Goal: Information Seeking & Learning: Learn about a topic

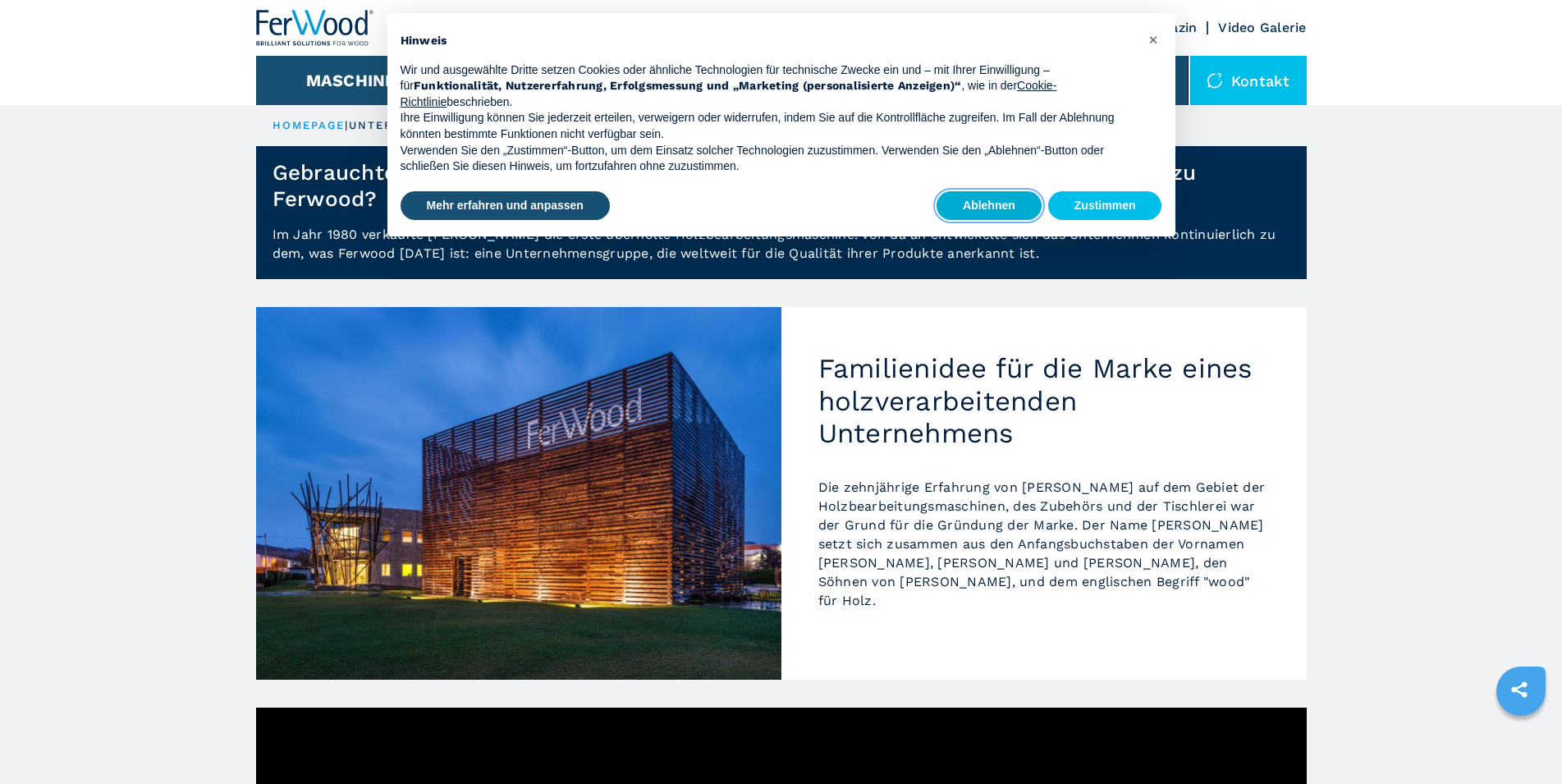
click at [998, 202] on button "Ablehnen" at bounding box center [988, 205] width 105 height 30
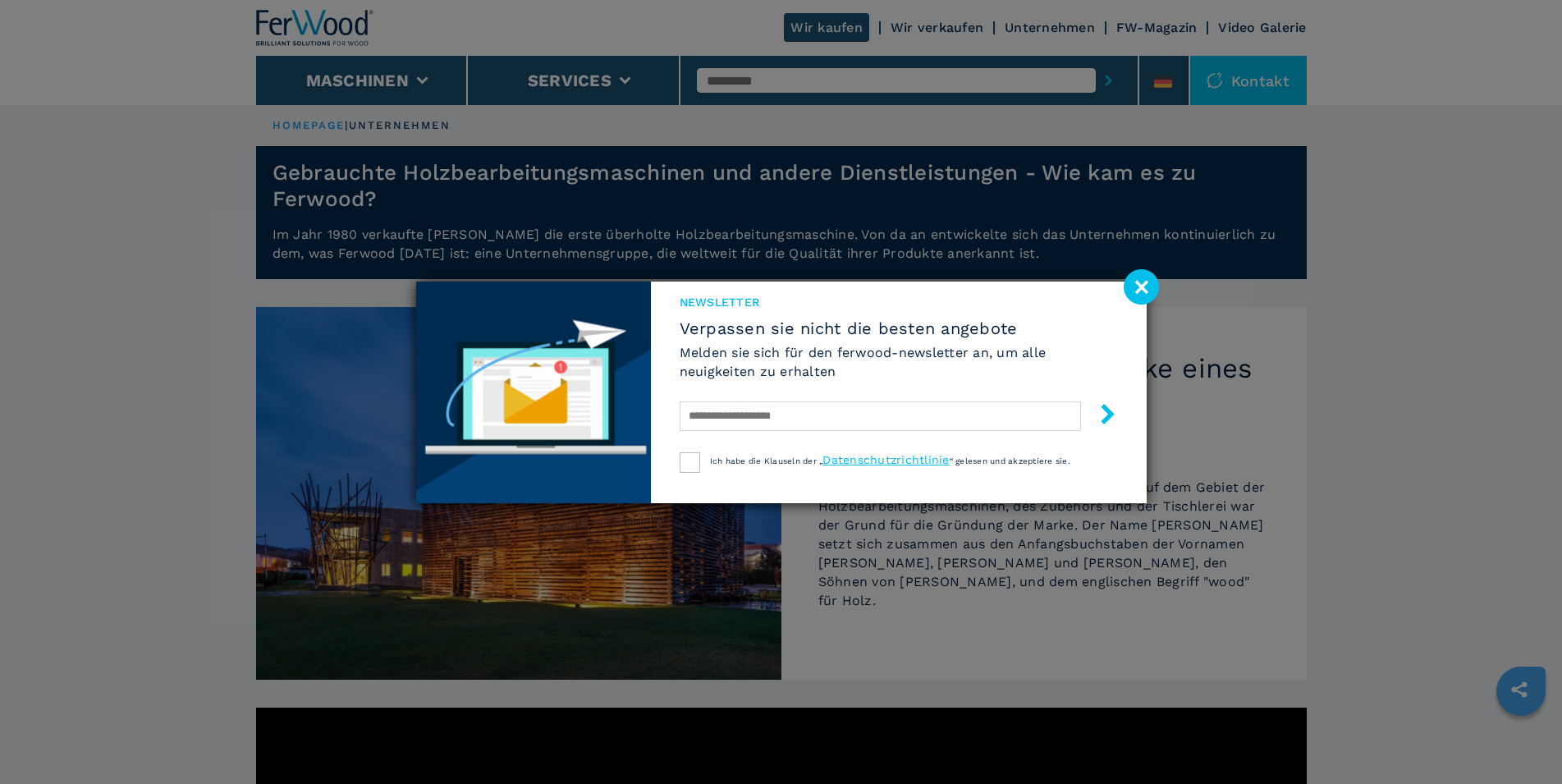
click at [1131, 289] on image at bounding box center [1141, 286] width 35 height 35
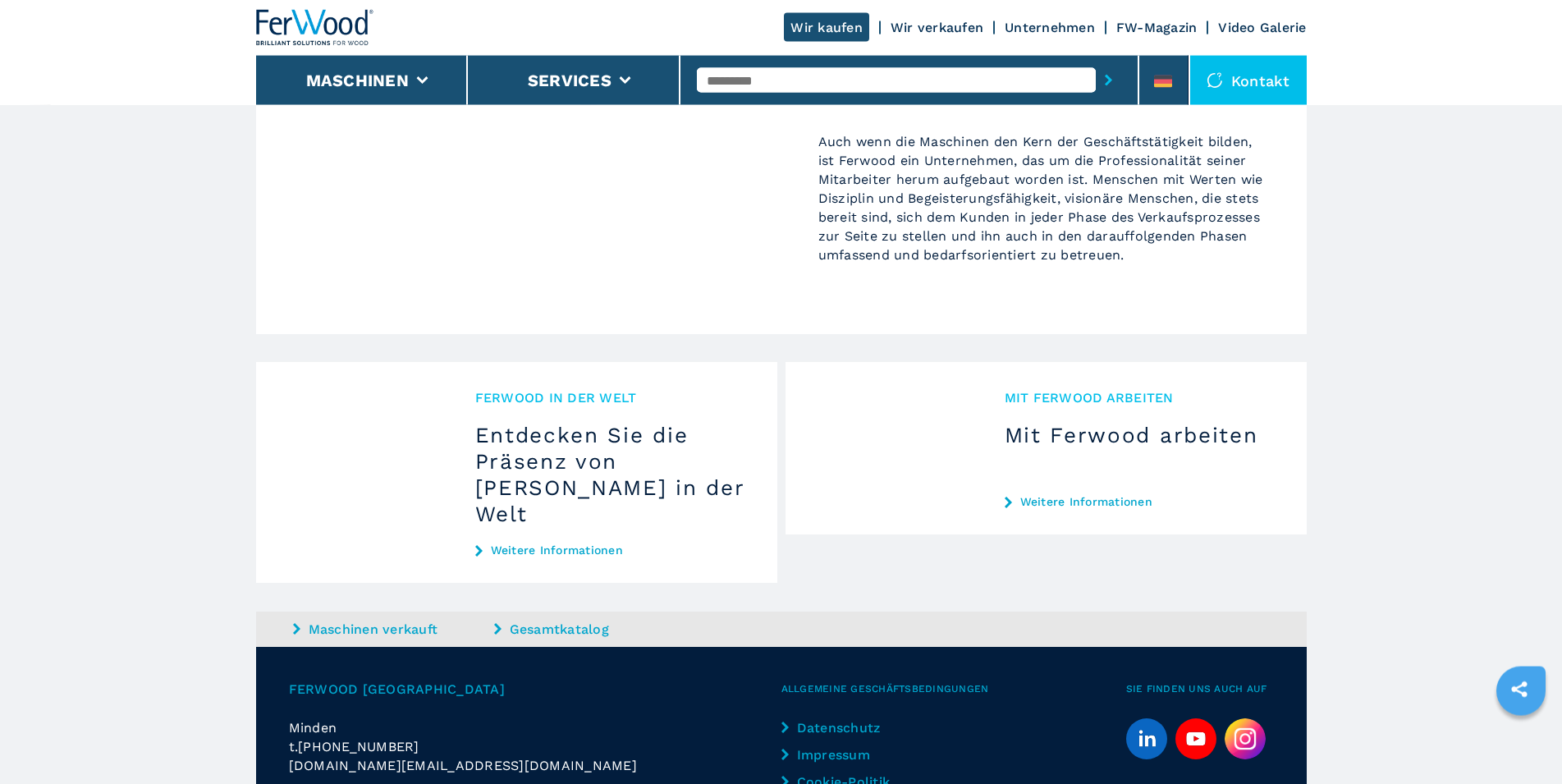
scroll to position [1675, 0]
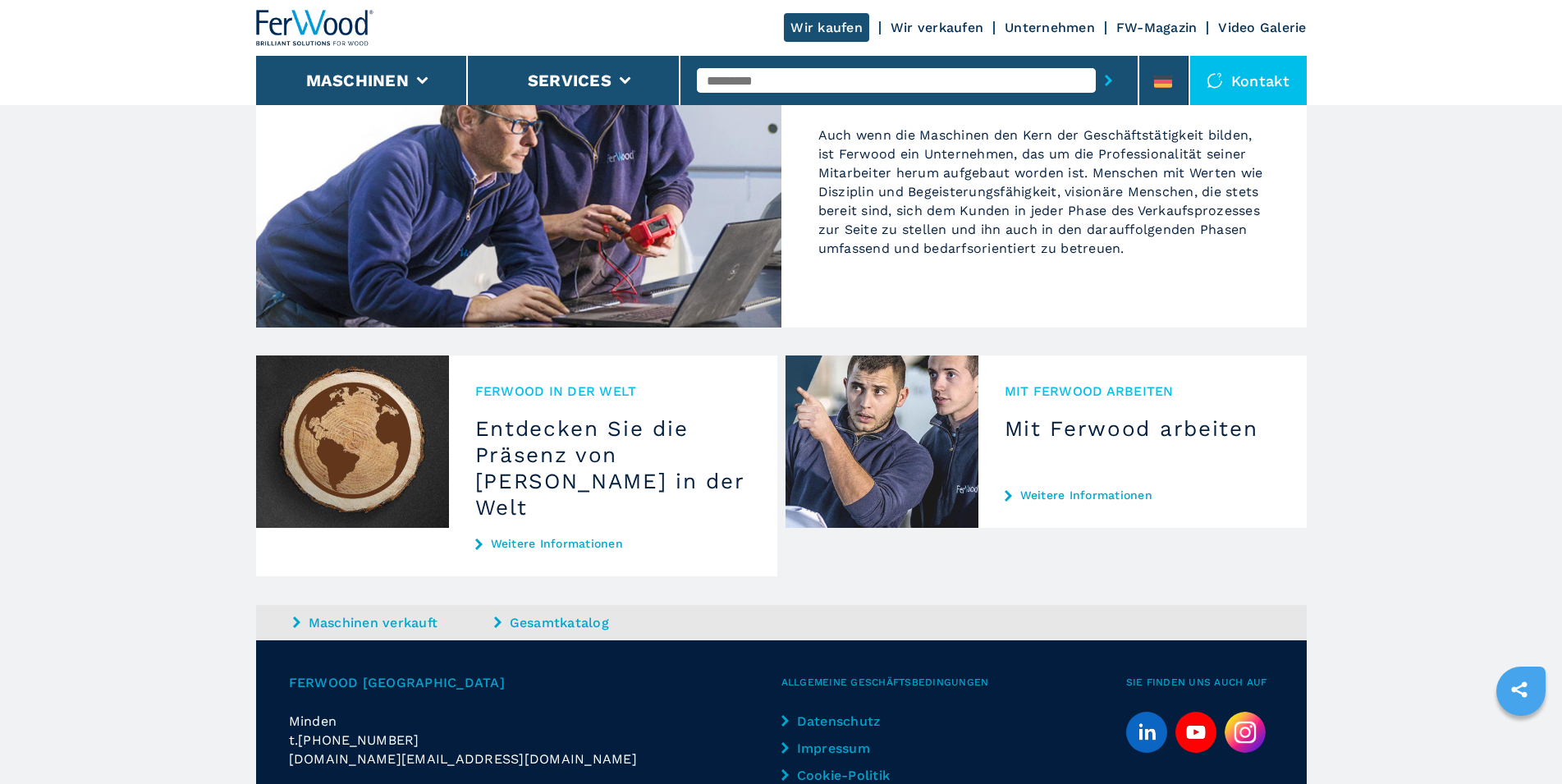
click at [554, 613] on link "Gesamtkatalog" at bounding box center [593, 622] width 197 height 19
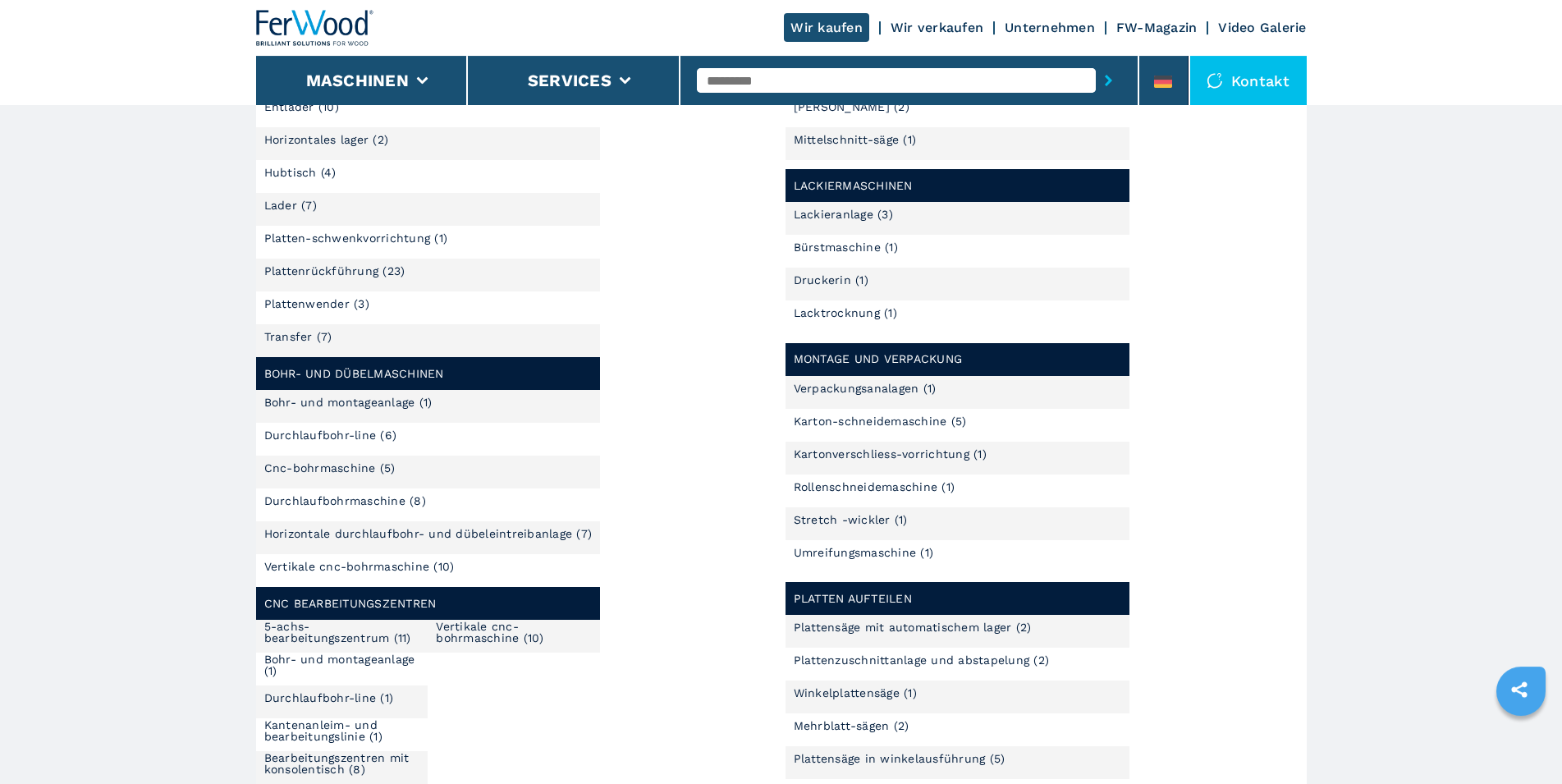
scroll to position [251, 0]
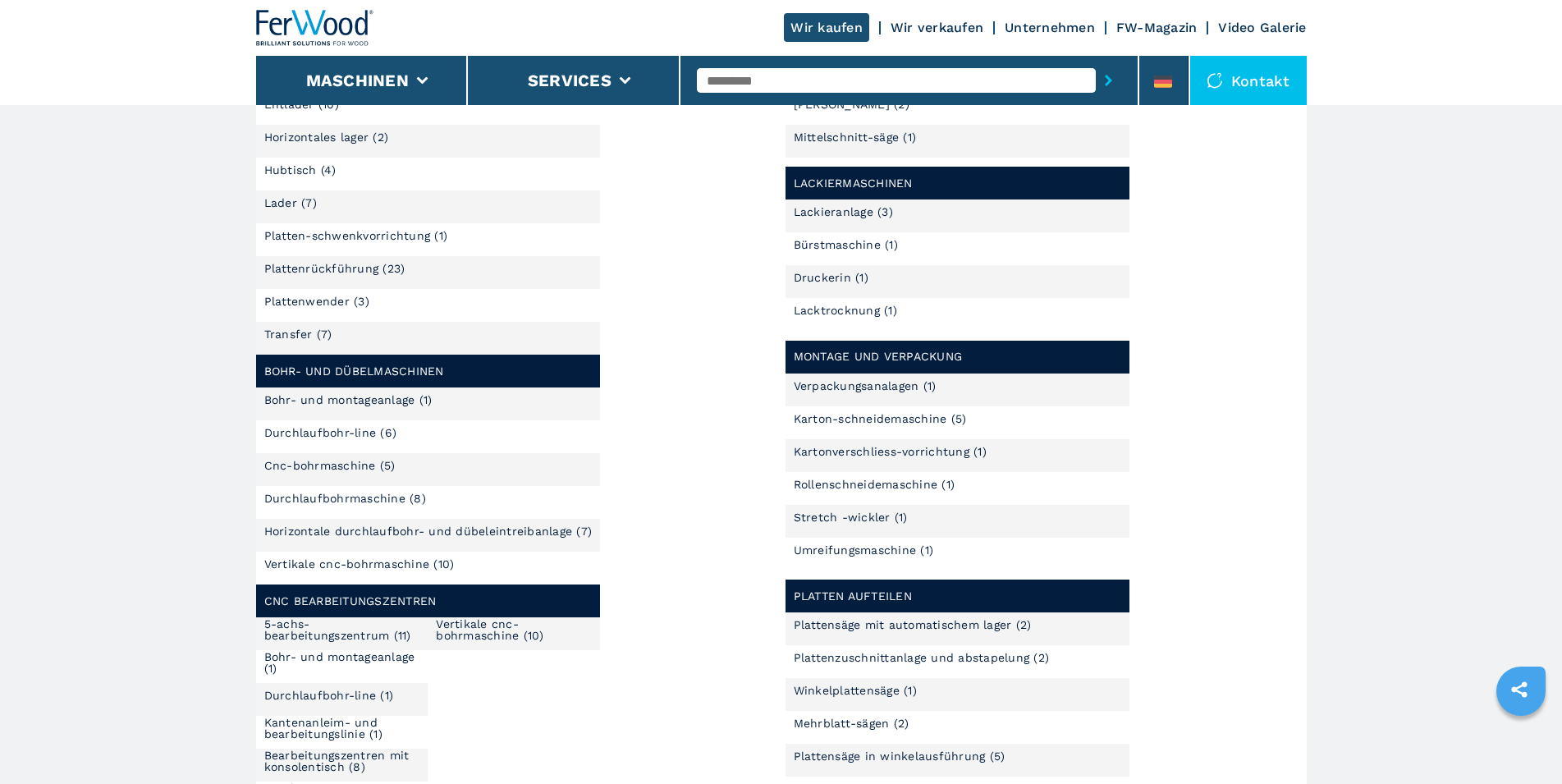
click at [324, 533] on link "Horizontale durchlaufbohr- und dübeleintreibanlage (7)" at bounding box center [428, 530] width 328 height 12
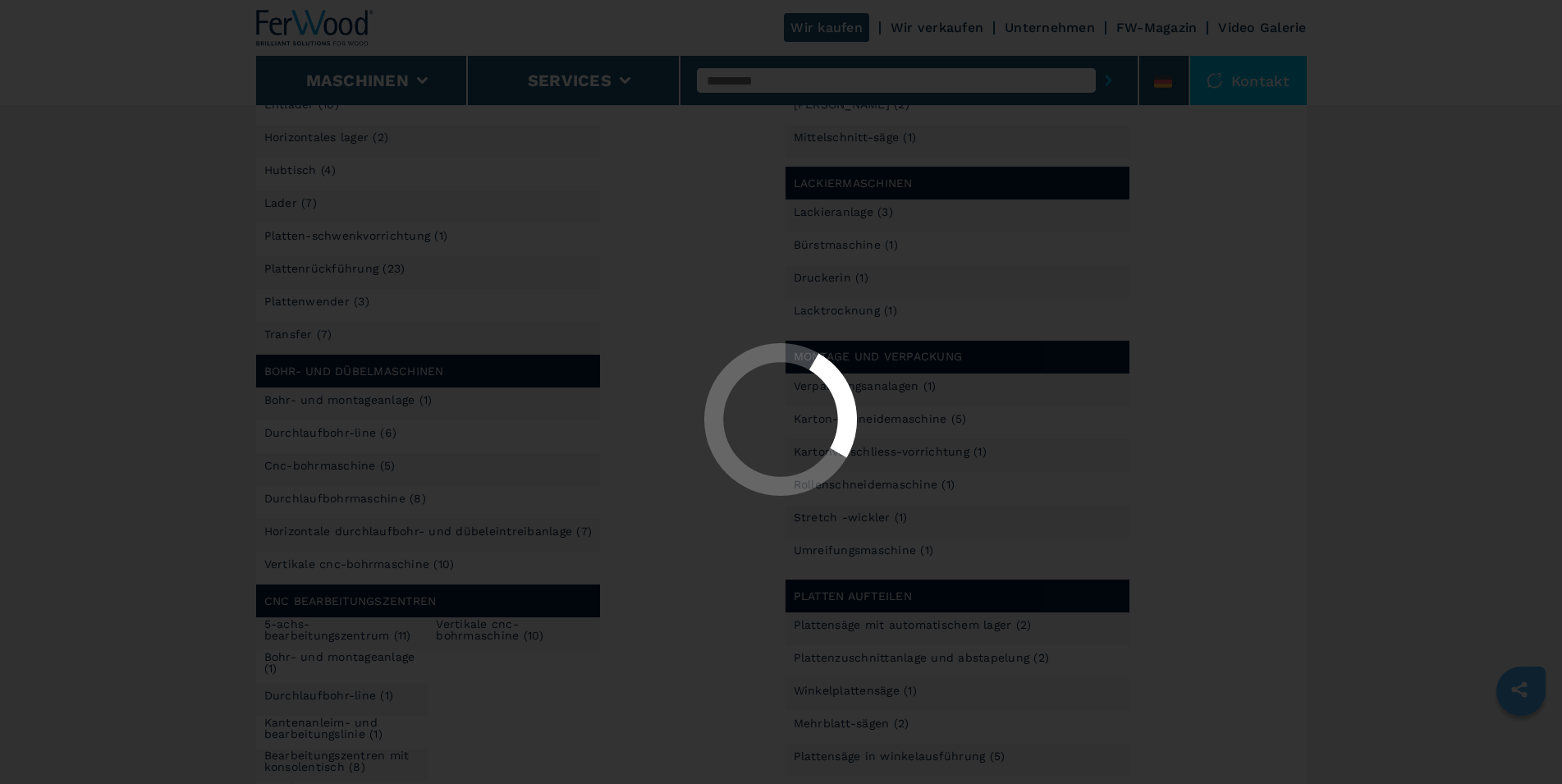
select select "**********"
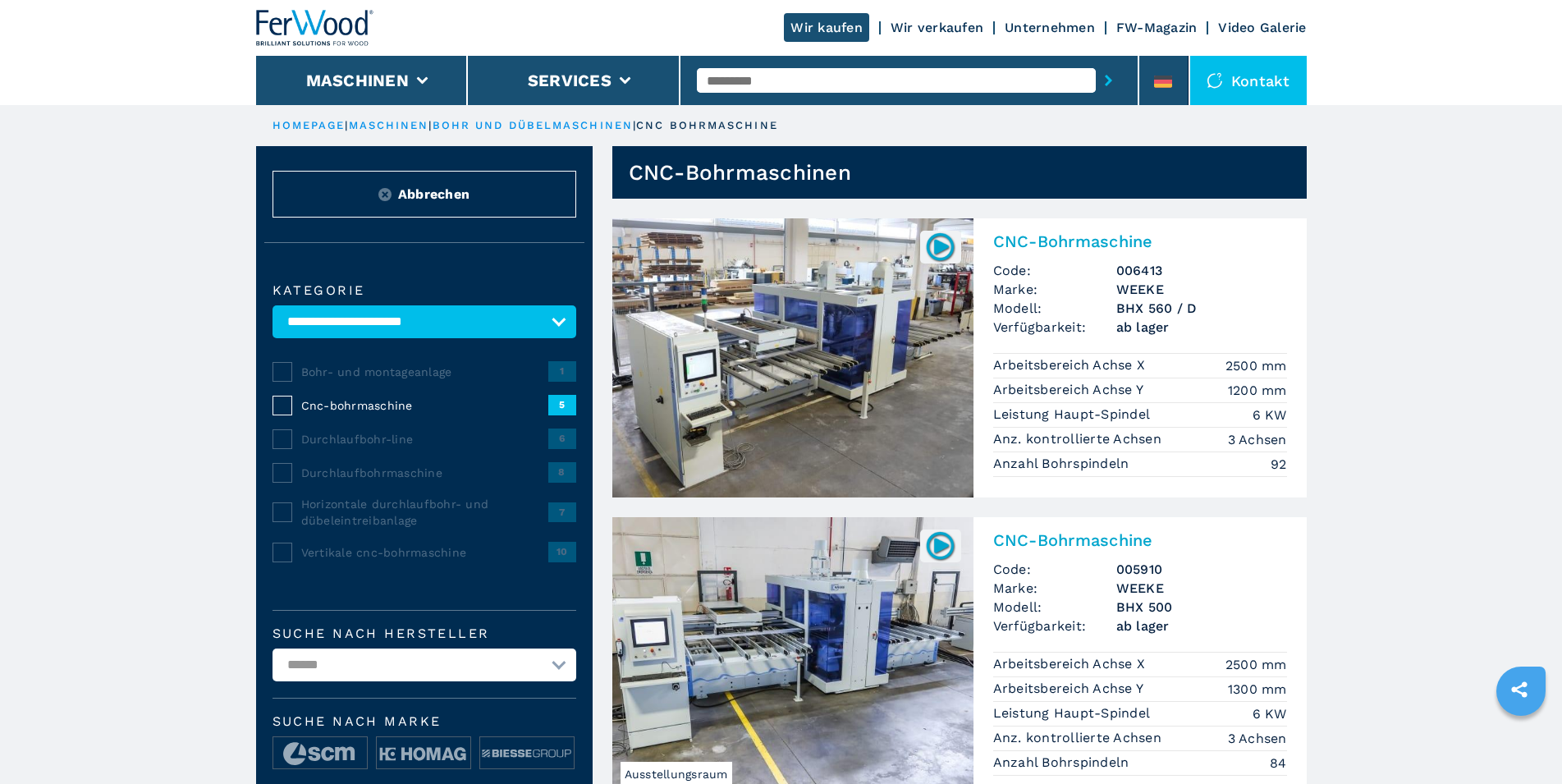
click at [1237, 81] on div "Kontakt" at bounding box center [1248, 80] width 117 height 49
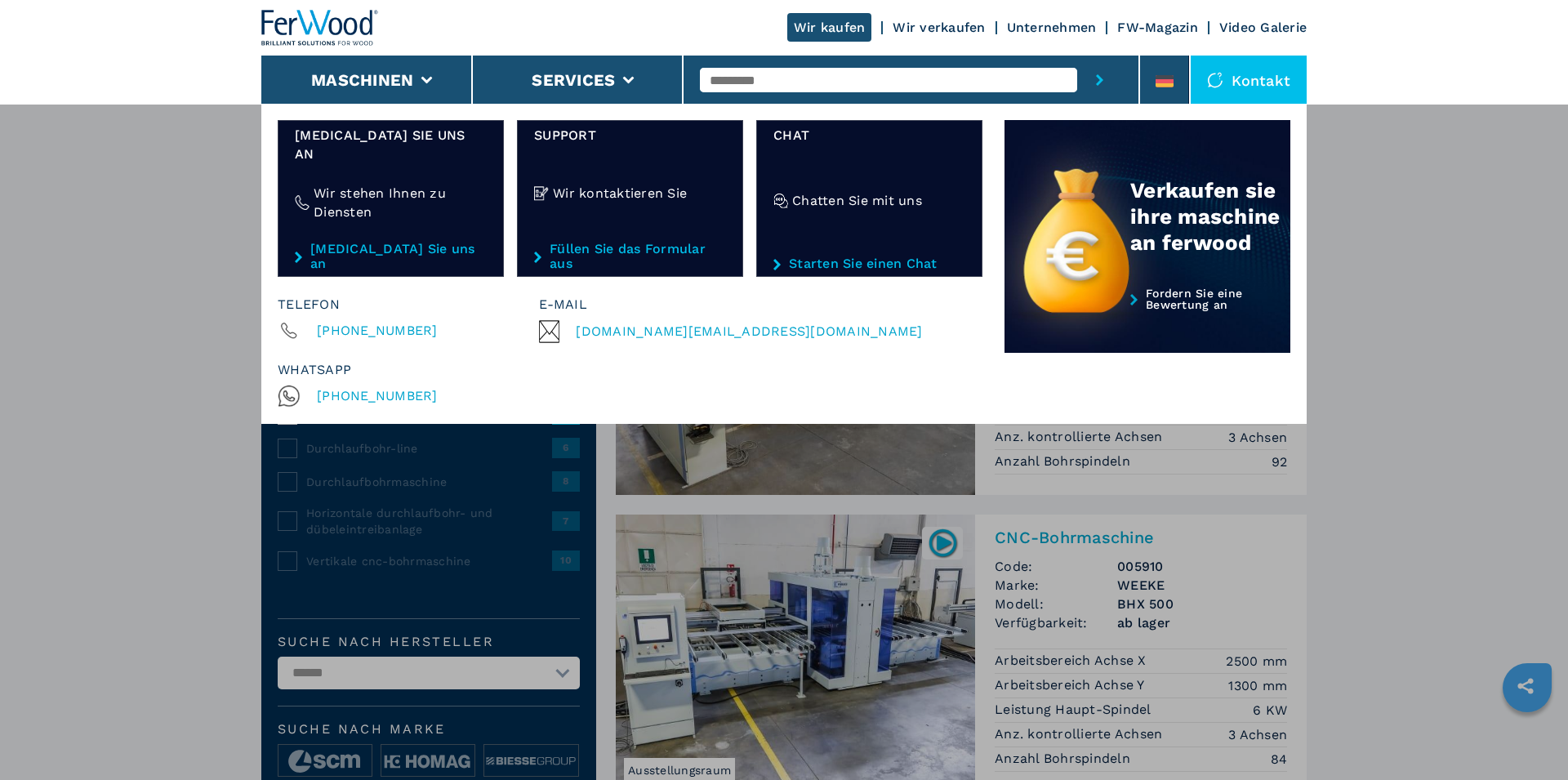
click at [758, 416] on div "Maschinen Kantenanleimmaschinen Formatieren und profilieren Cnc bearbeitungszen…" at bounding box center [784, 493] width 1568 height 780
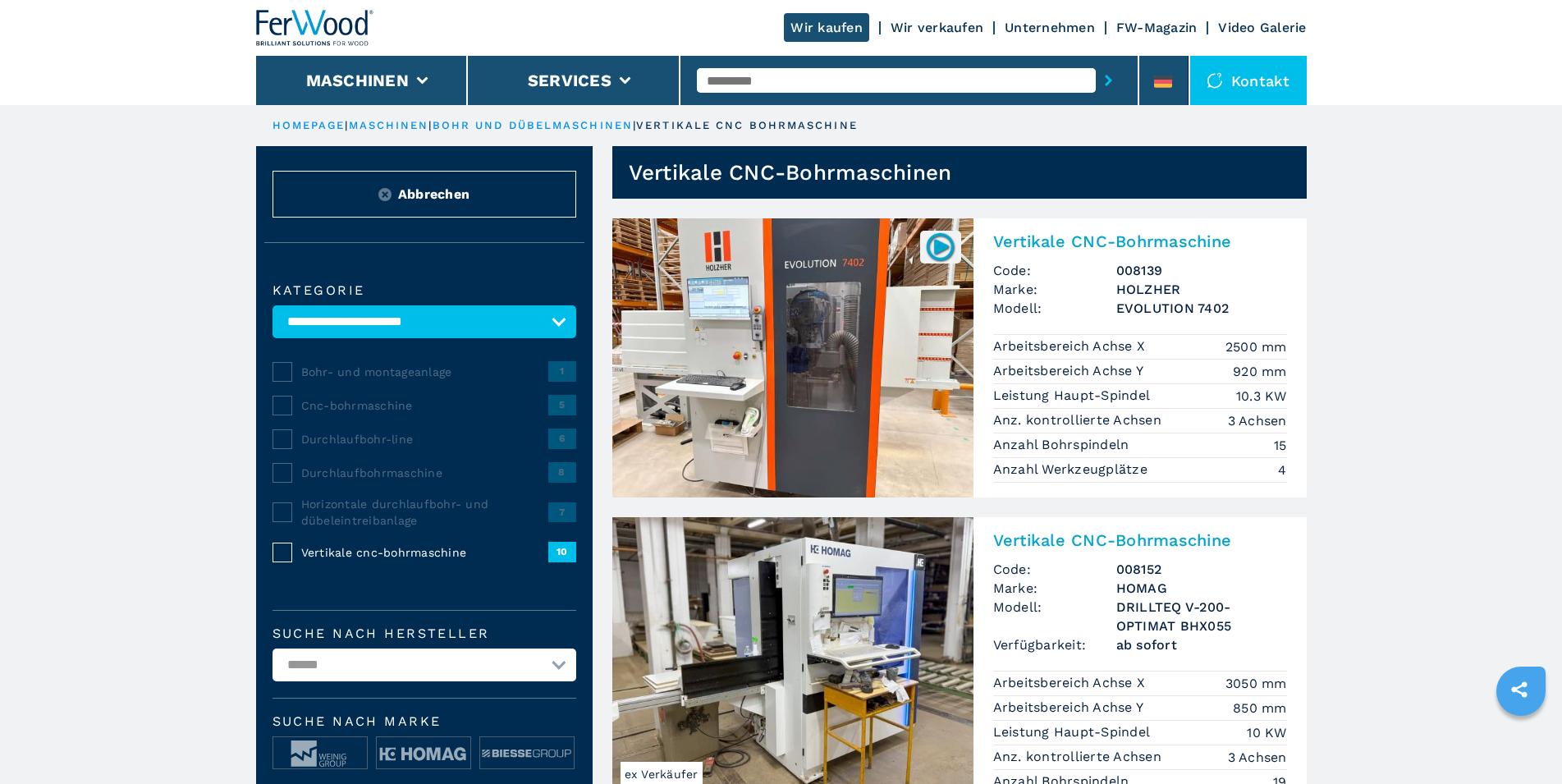
click at [828, 599] on img at bounding box center [792, 656] width 361 height 279
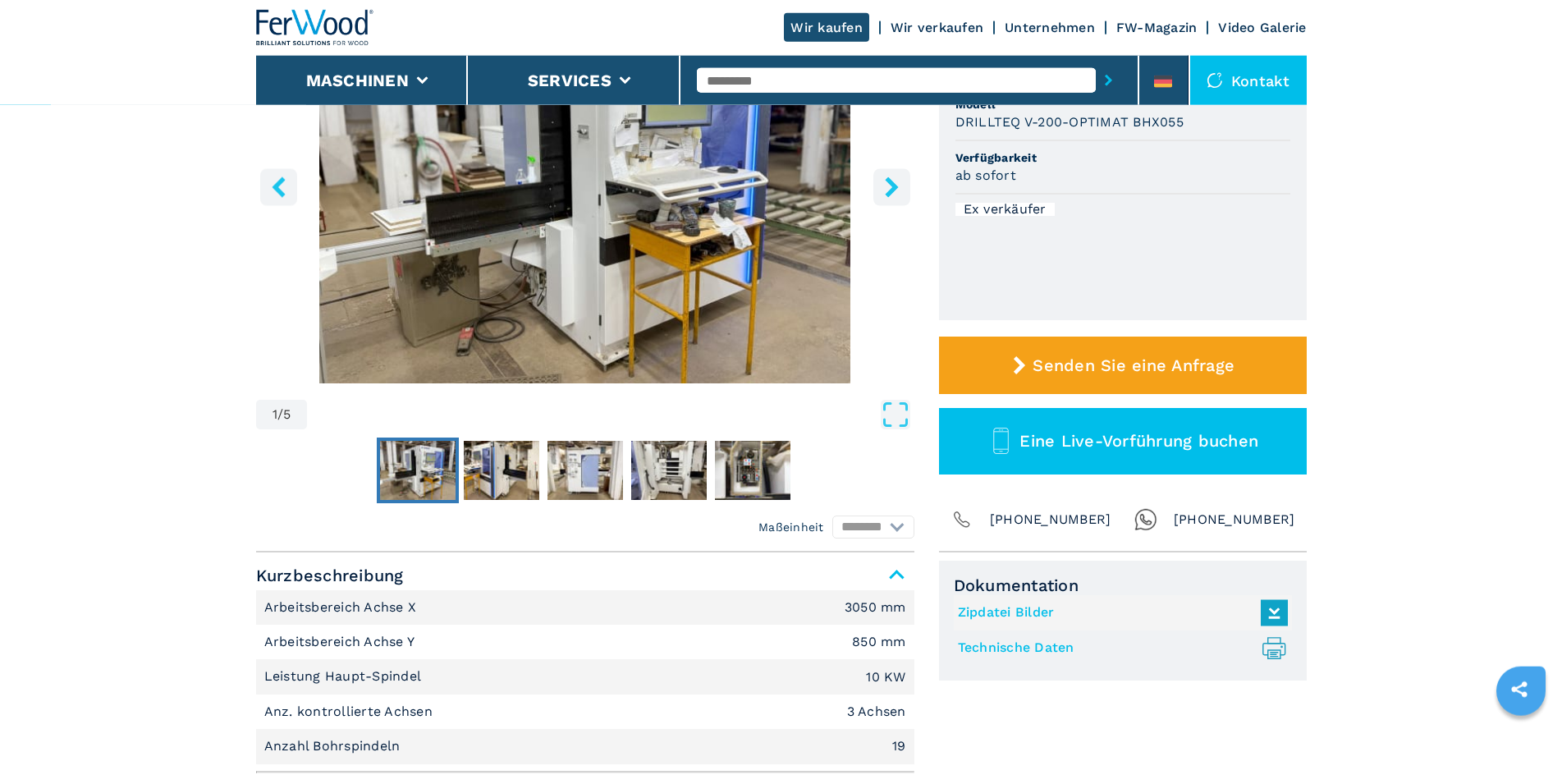
scroll to position [251, 0]
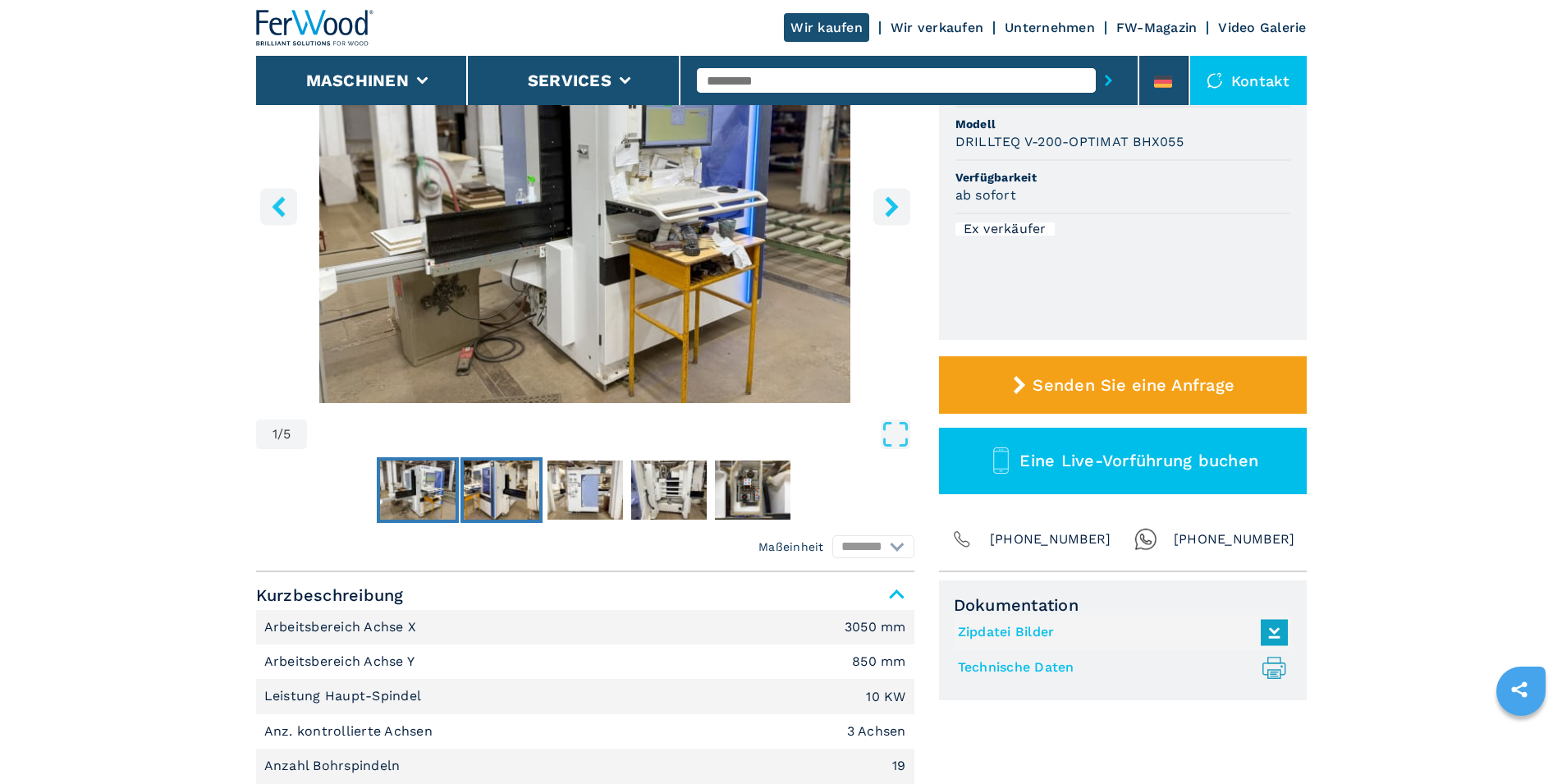
click at [490, 499] on img "Go to Slide 2" at bounding box center [502, 490] width 75 height 59
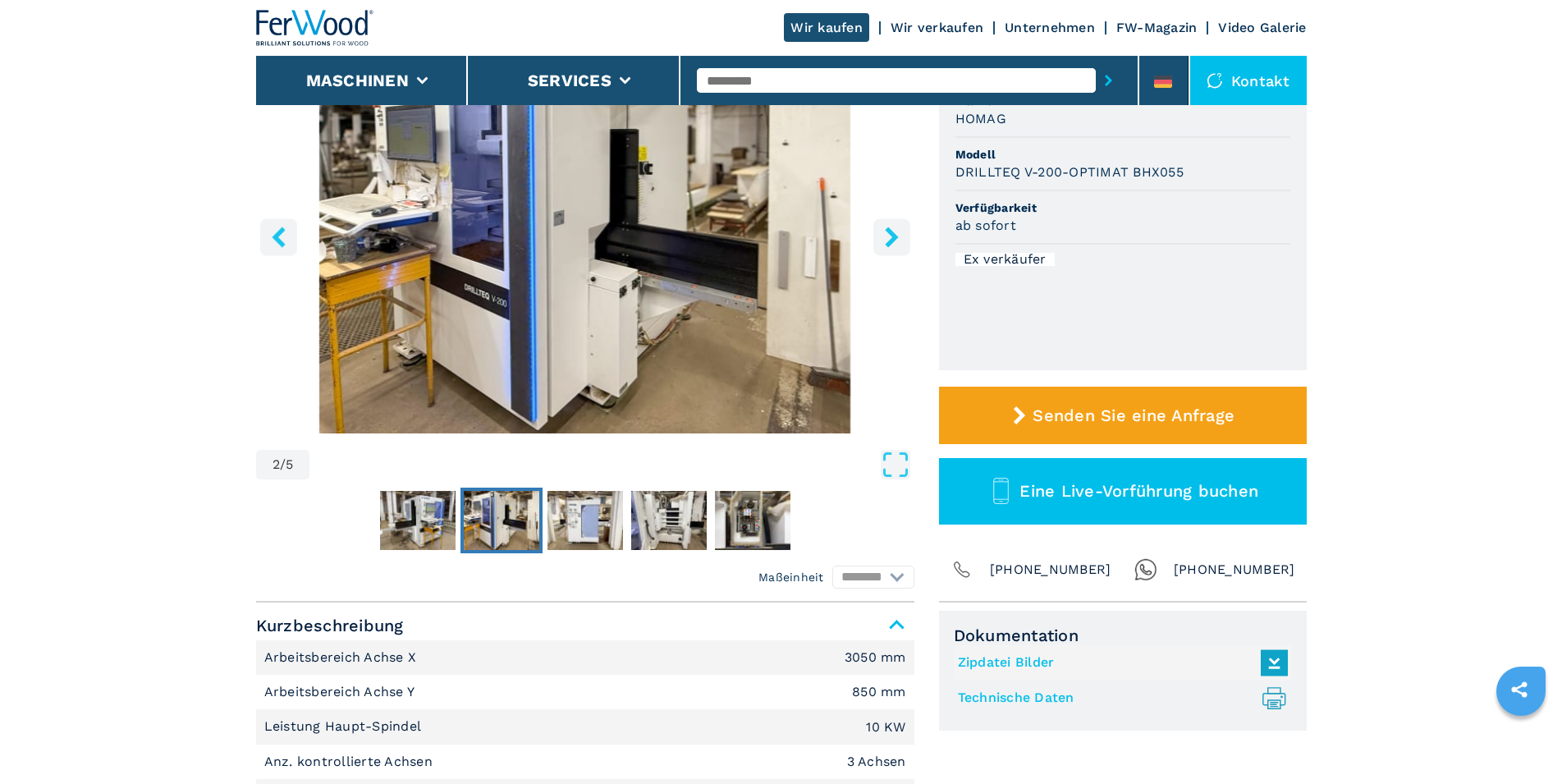
scroll to position [168, 0]
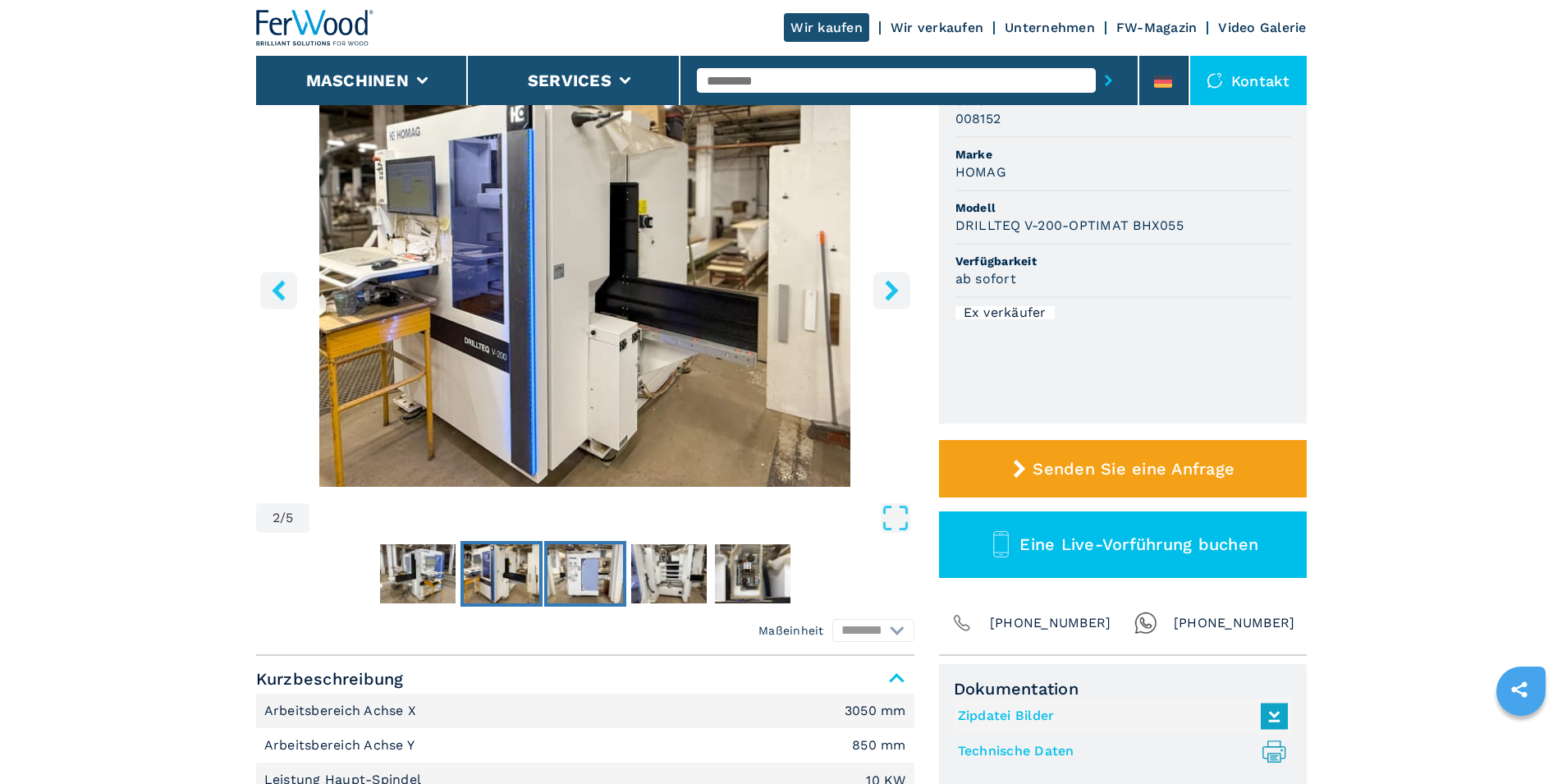
click at [576, 565] on img "Go to Slide 3" at bounding box center [585, 573] width 75 height 59
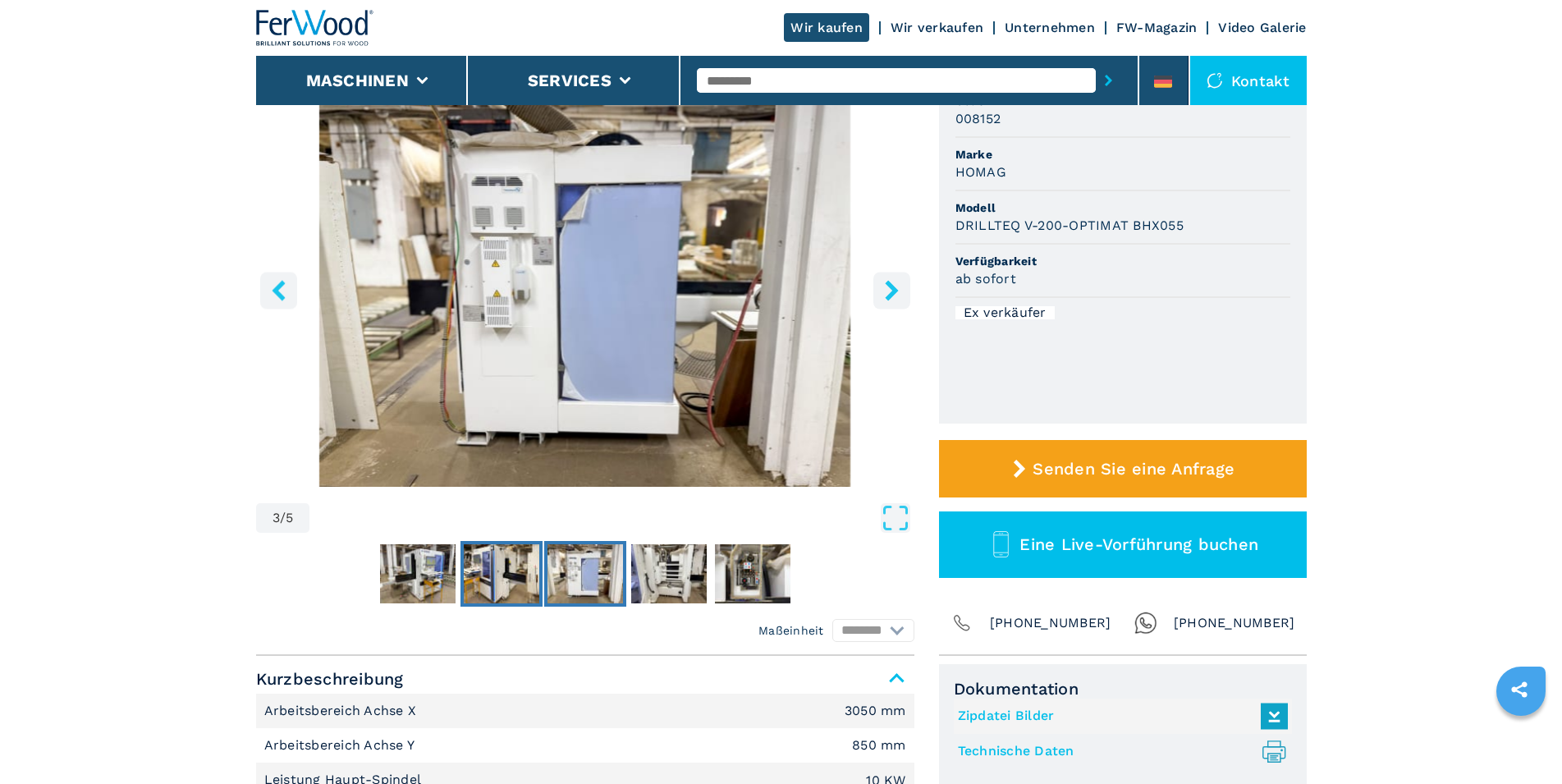
click at [502, 568] on img "Go to Slide 2" at bounding box center [502, 573] width 75 height 59
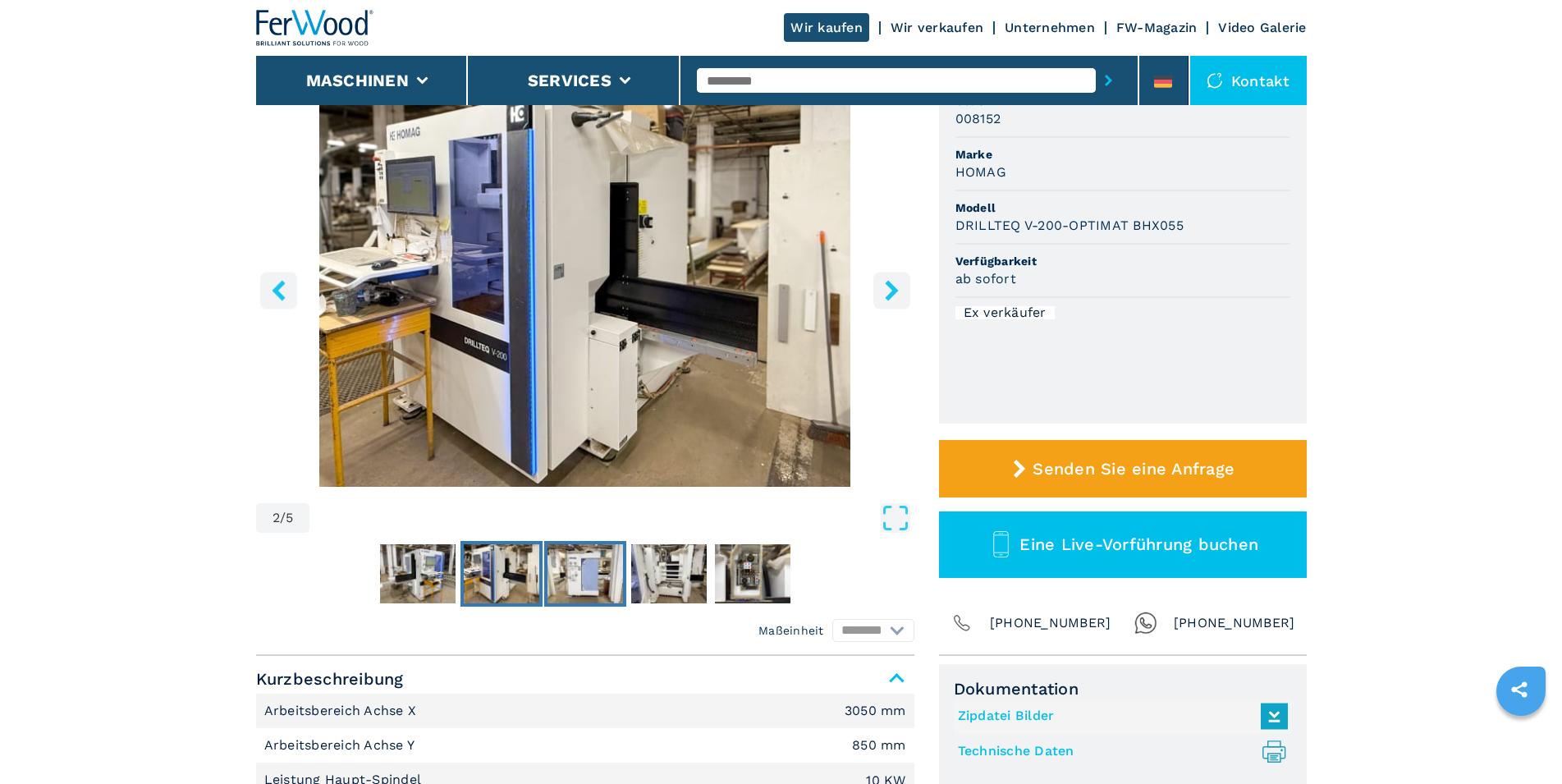
click at [580, 576] on img "Go to Slide 3" at bounding box center [585, 573] width 75 height 59
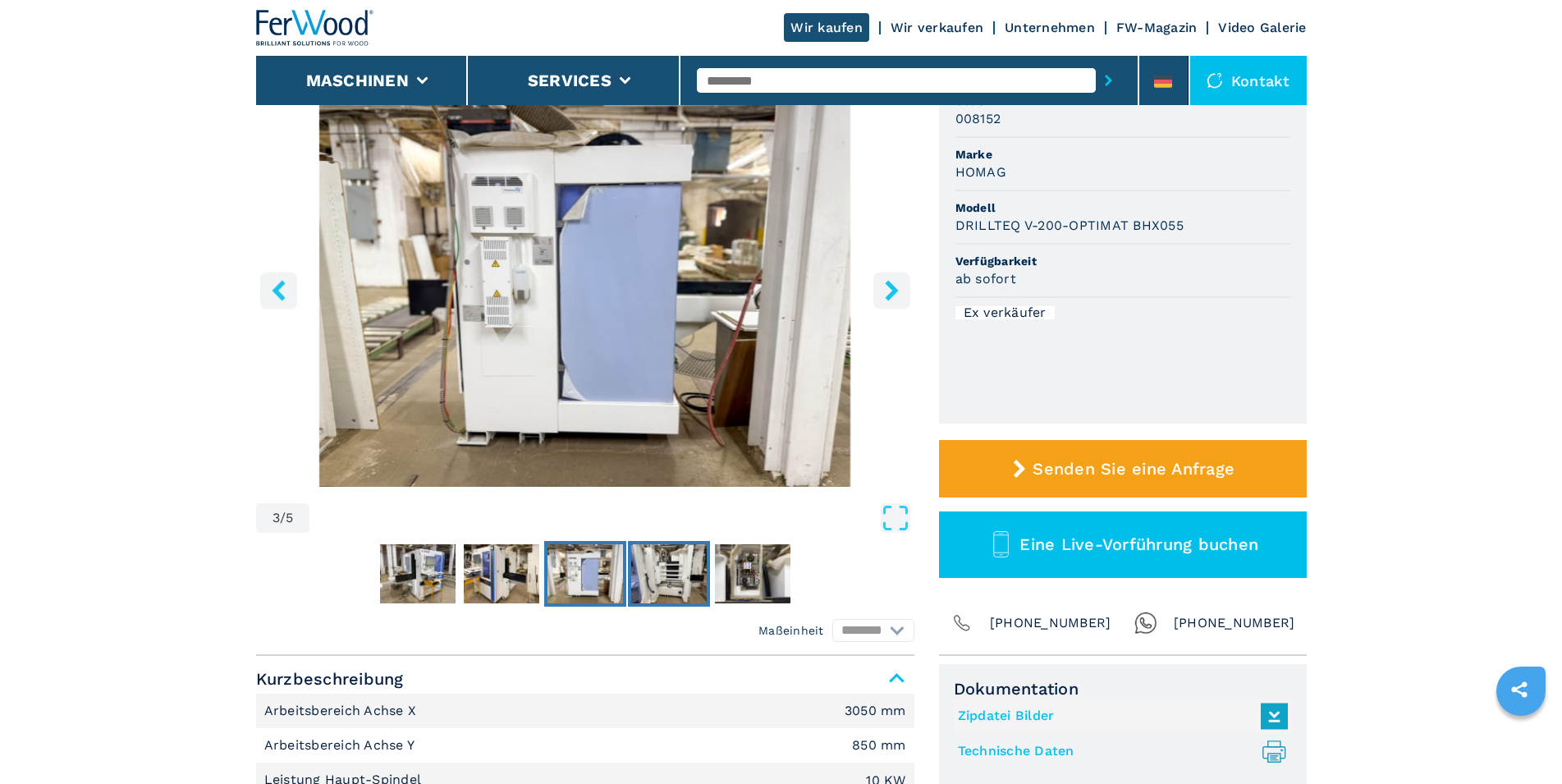
click at [673, 582] on img "Go to Slide 4" at bounding box center [669, 573] width 75 height 59
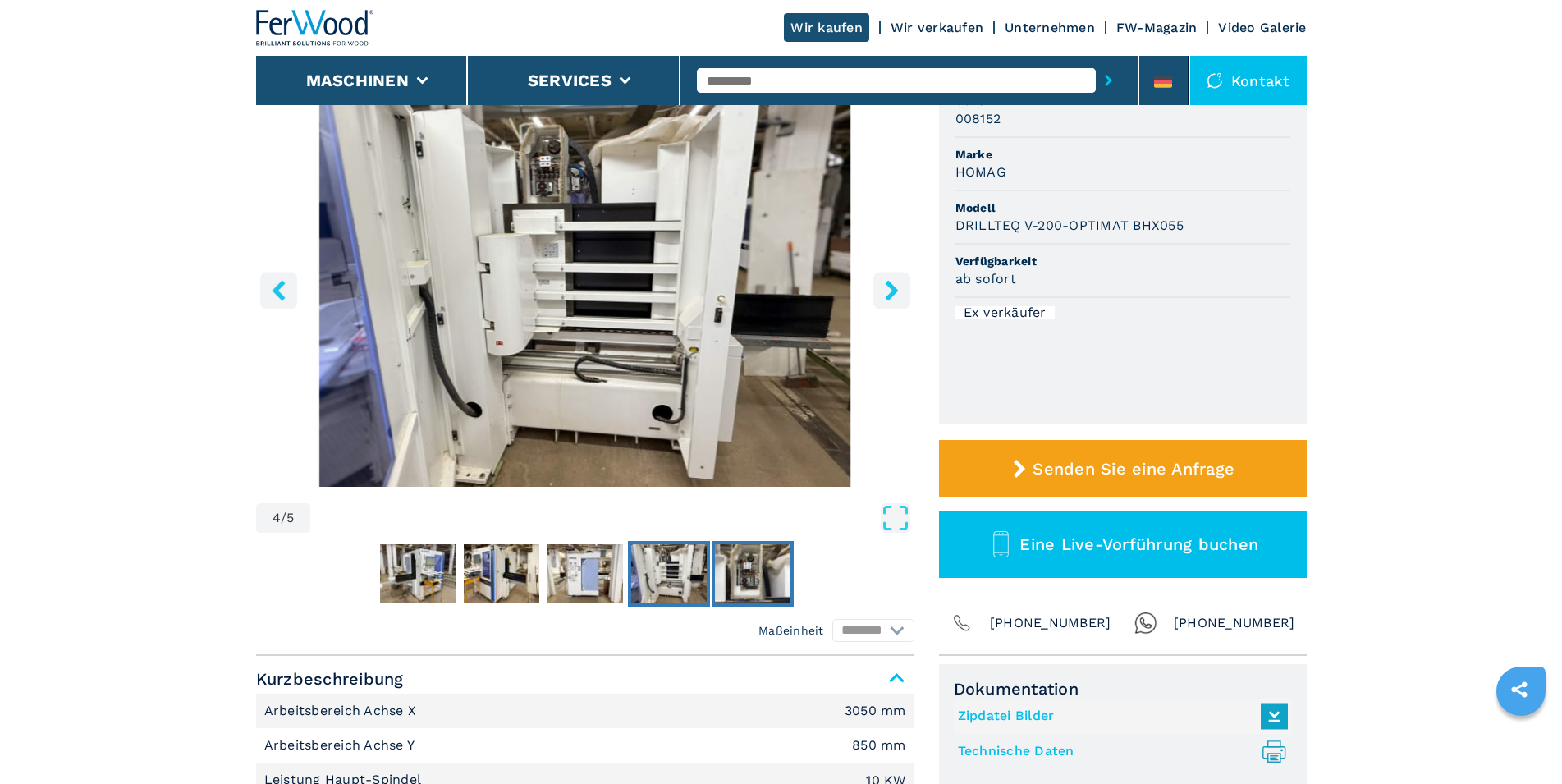
click at [736, 575] on img "Go to Slide 5" at bounding box center [753, 573] width 75 height 59
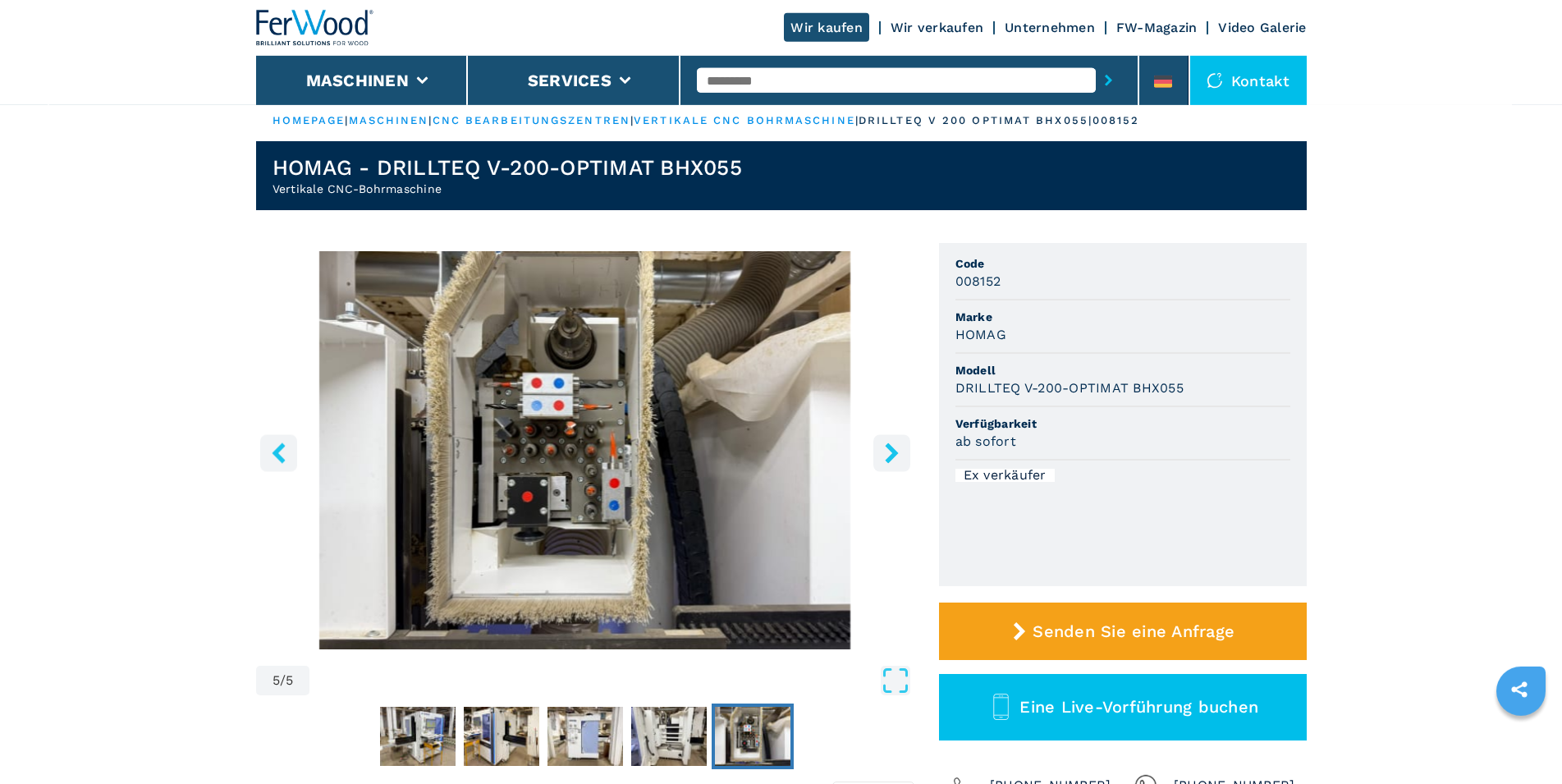
scroll to position [0, 0]
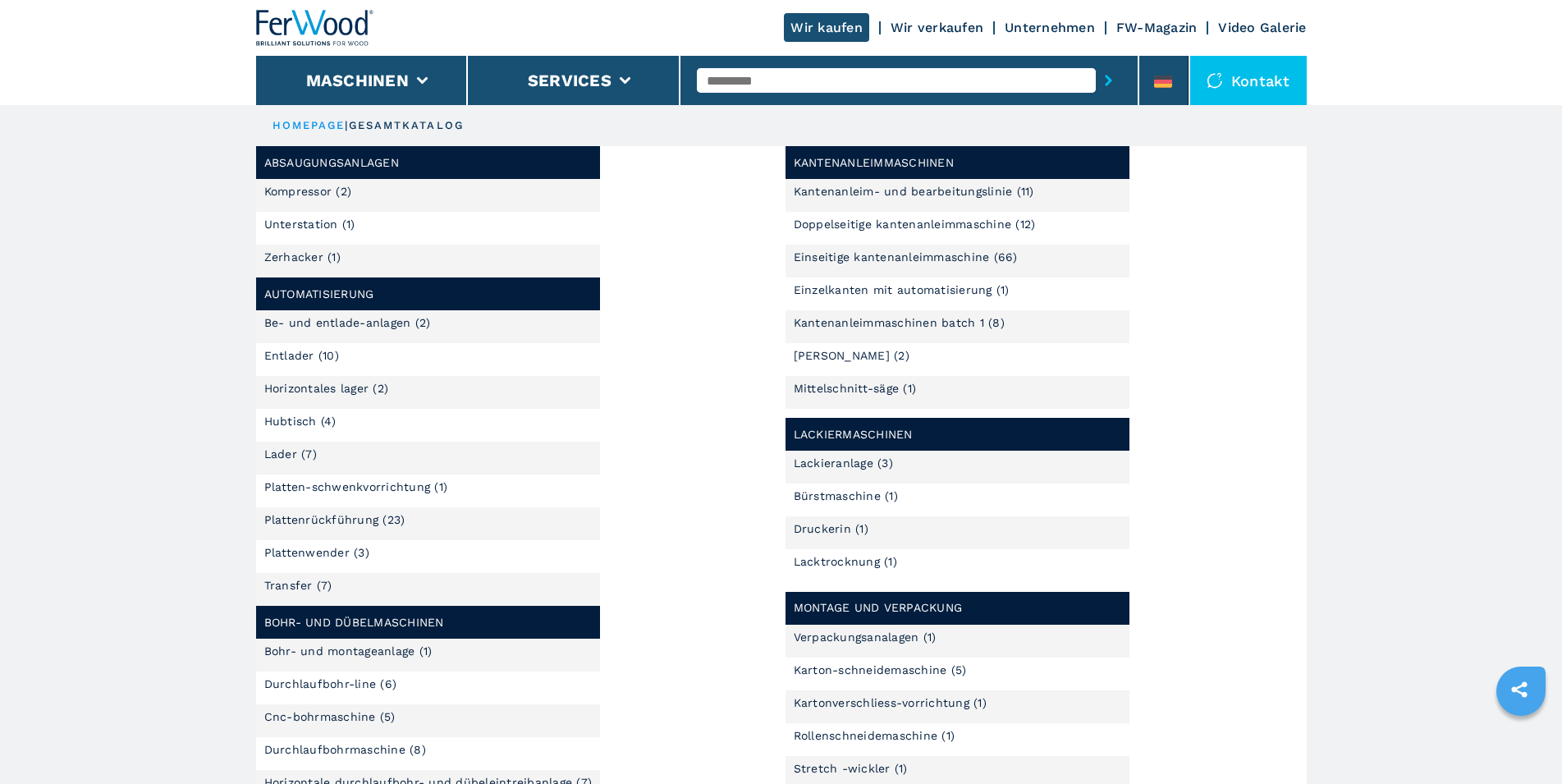
click at [859, 257] on link "Einseitige kantenanleimmaschine (66)" at bounding box center [906, 256] width 224 height 12
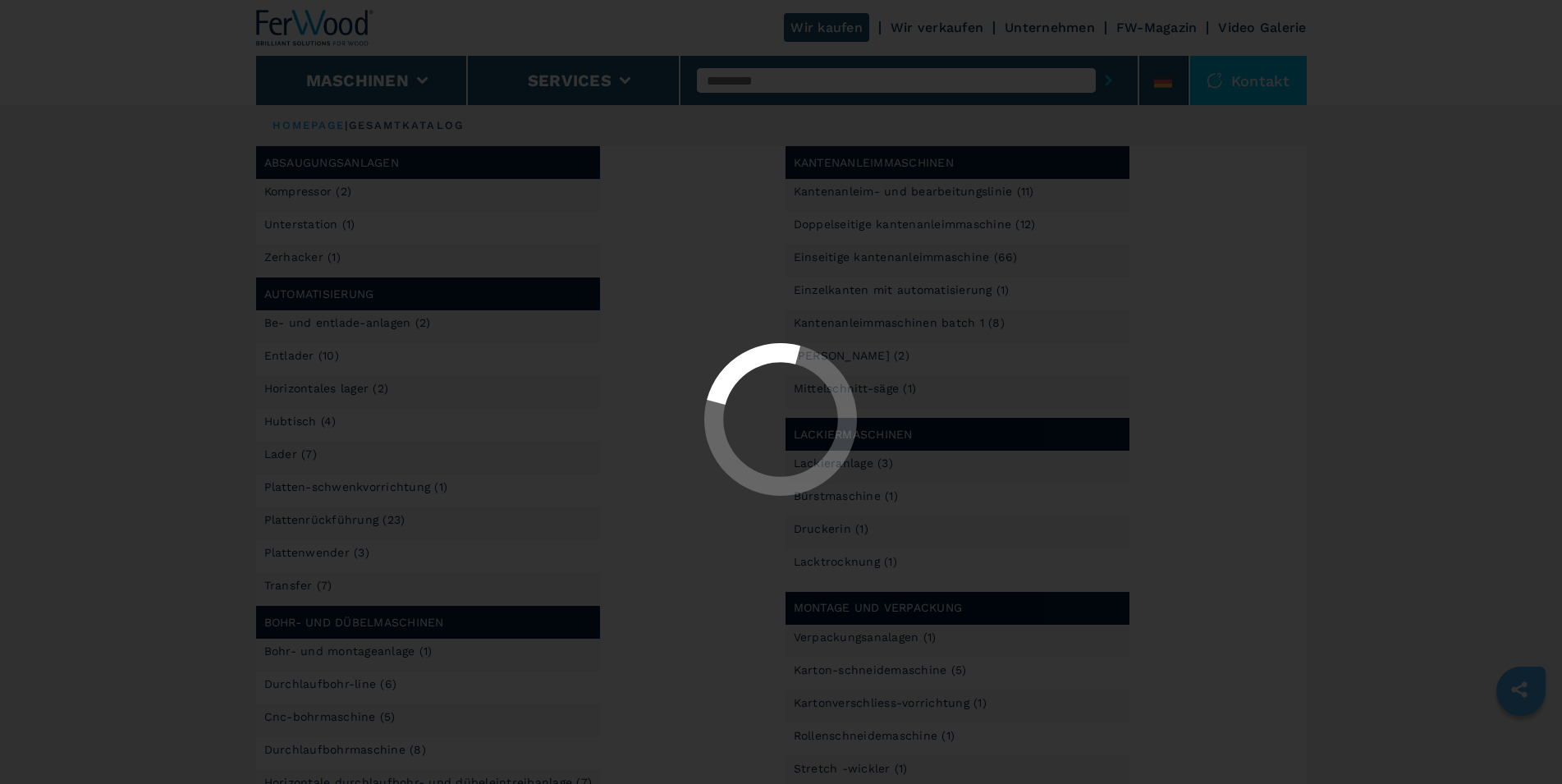
select select "**********"
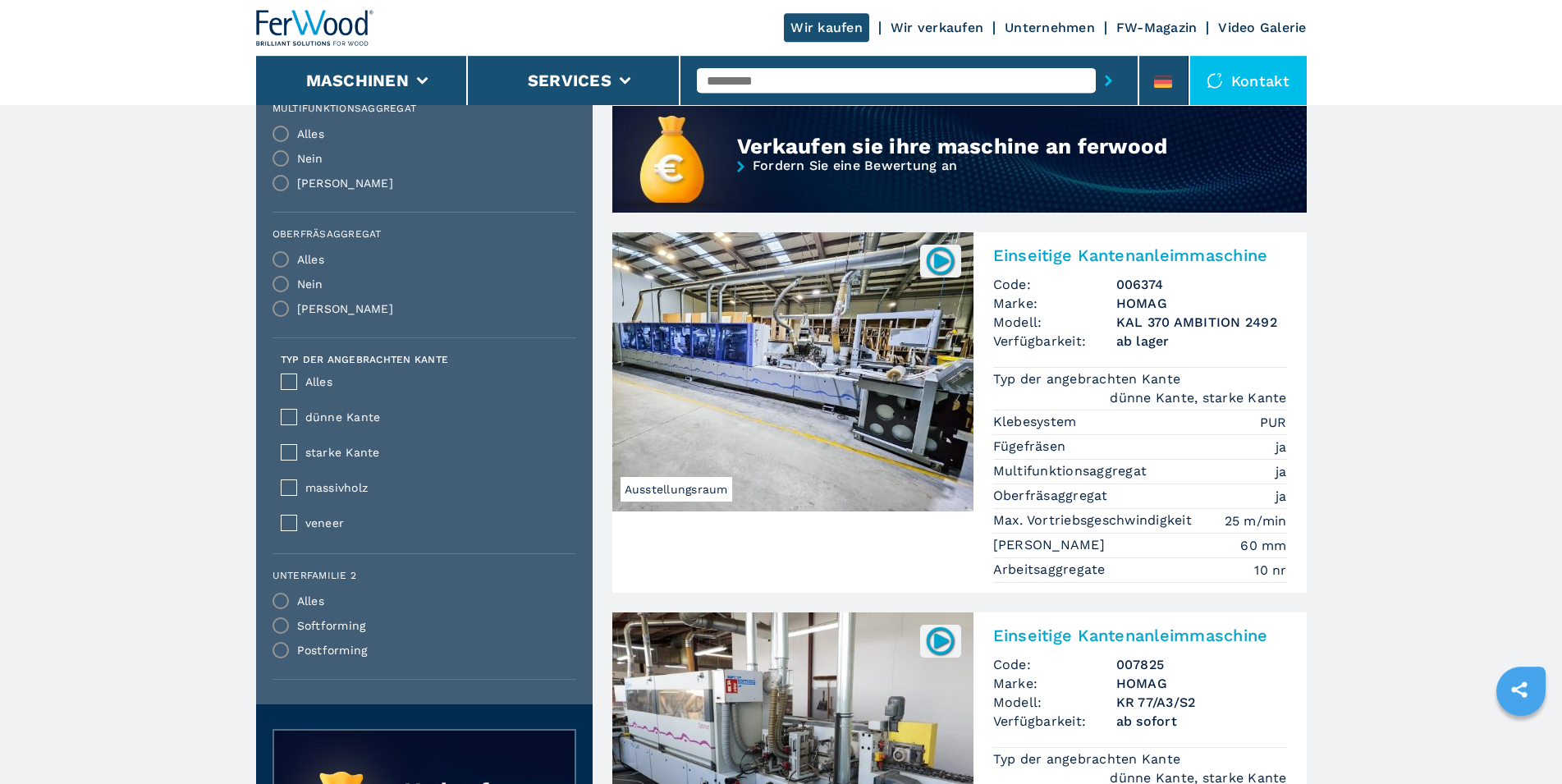
scroll to position [1424, 0]
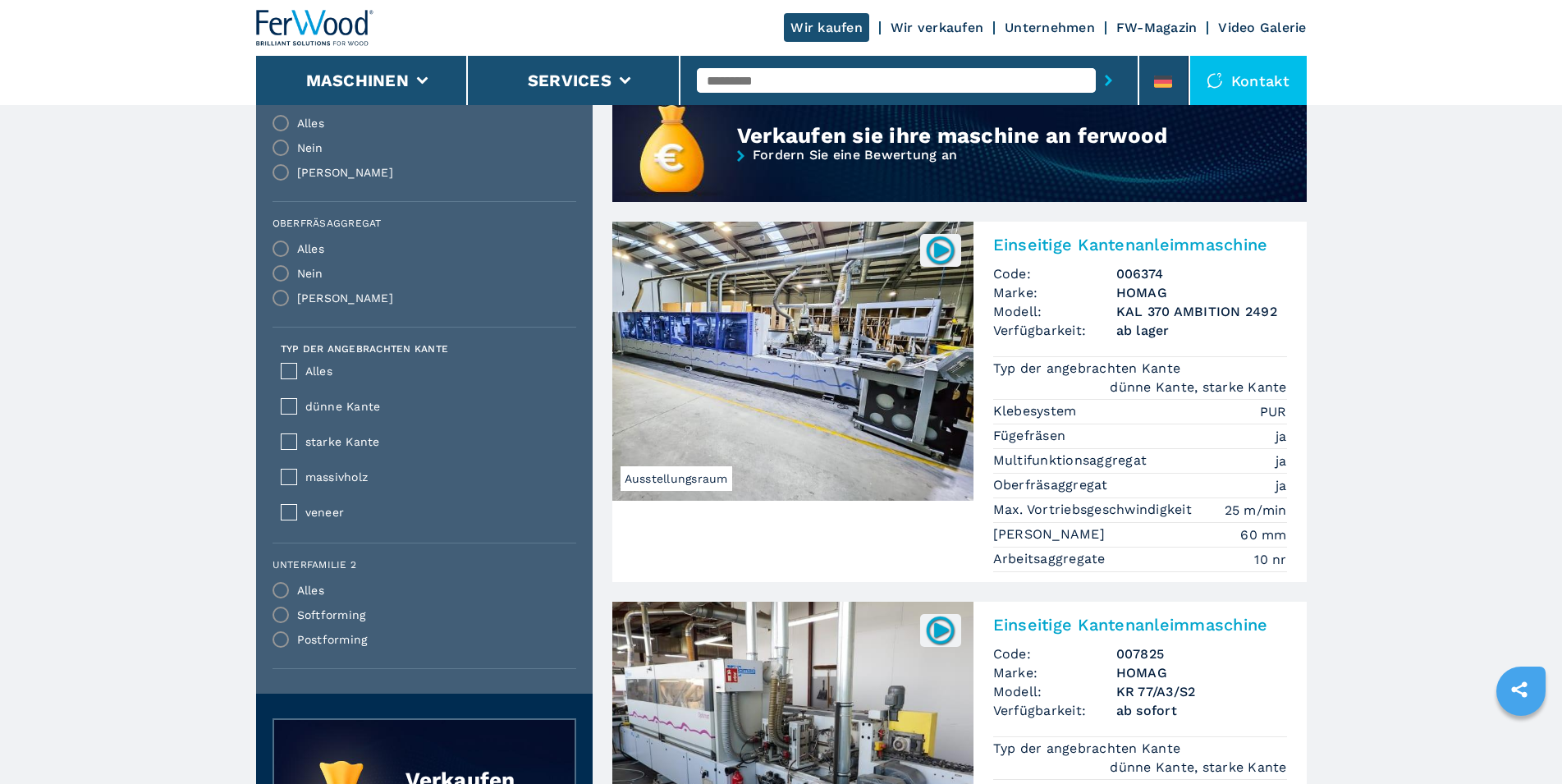
click at [855, 407] on img at bounding box center [792, 360] width 361 height 279
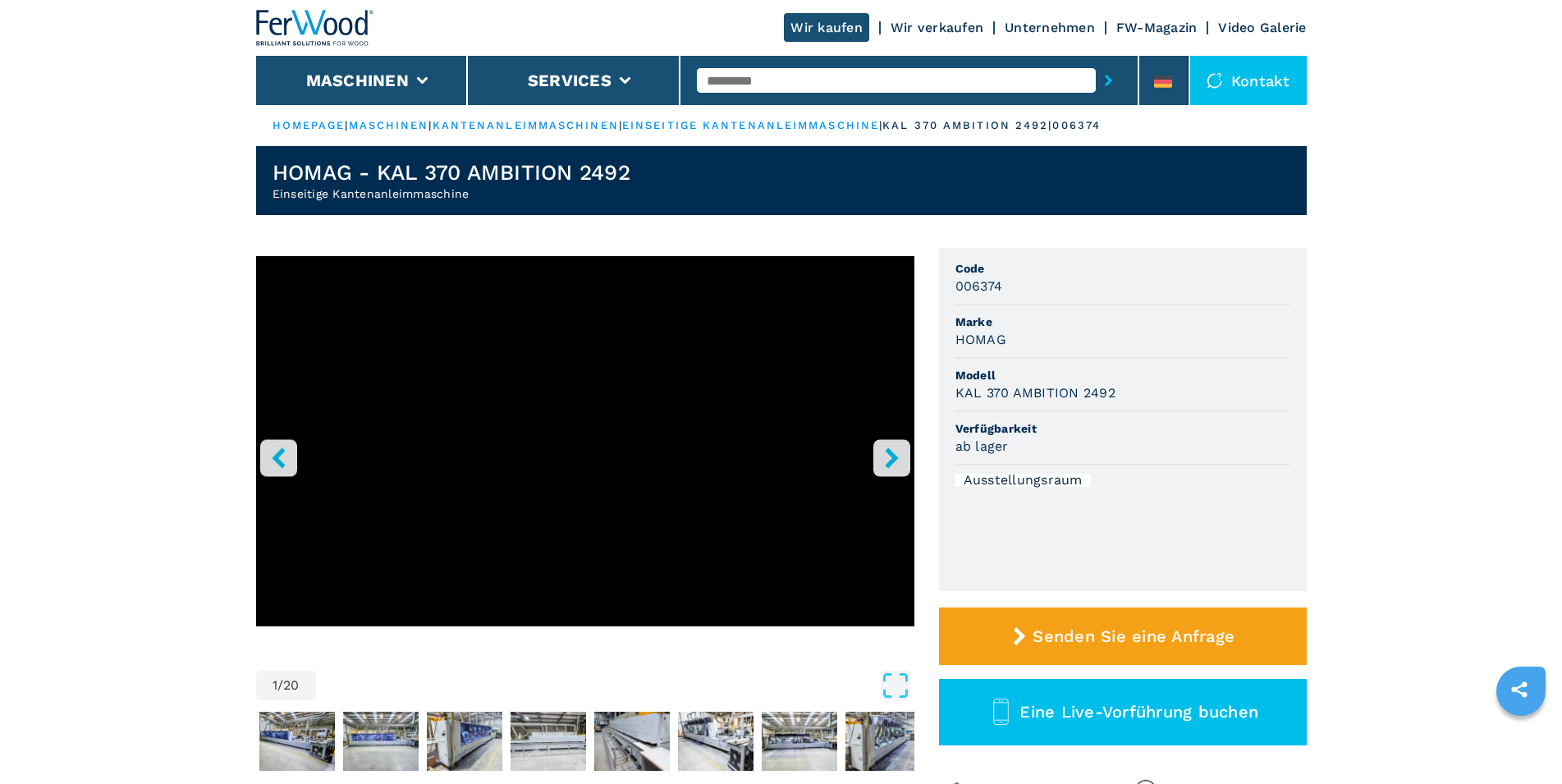
select select "**********"
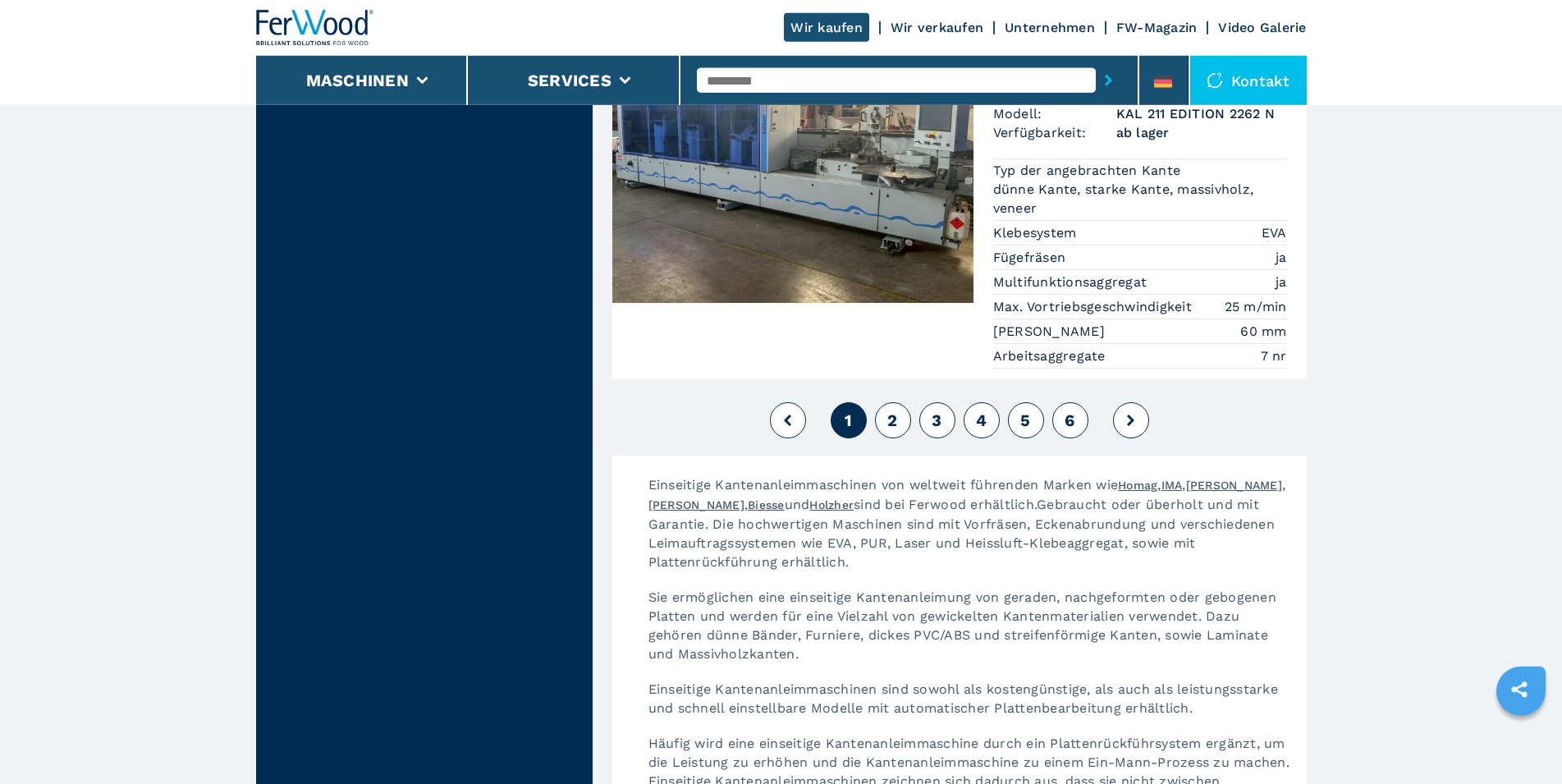
scroll to position [4354, 0]
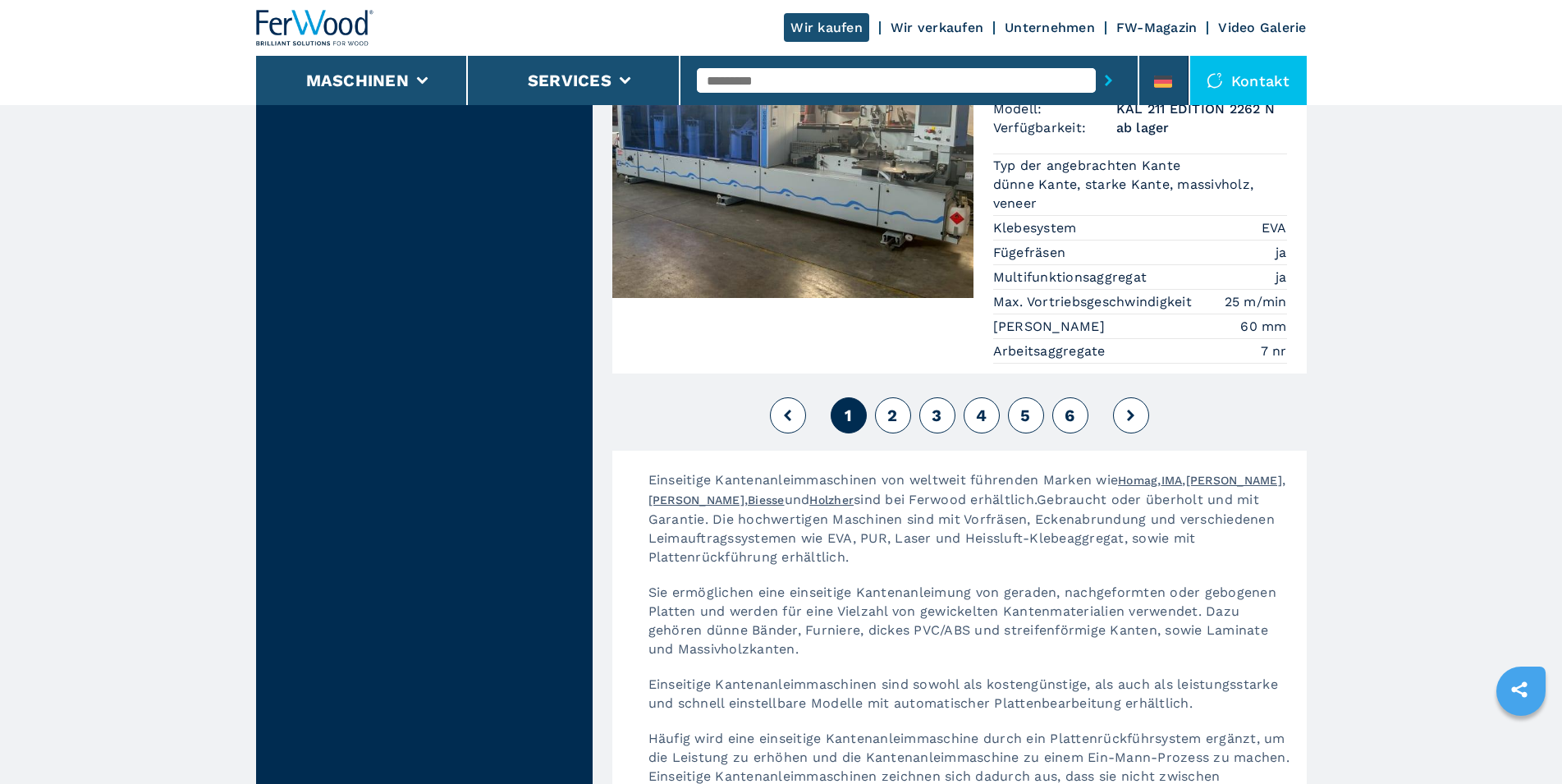
click at [896, 406] on span "2" at bounding box center [892, 416] width 10 height 20
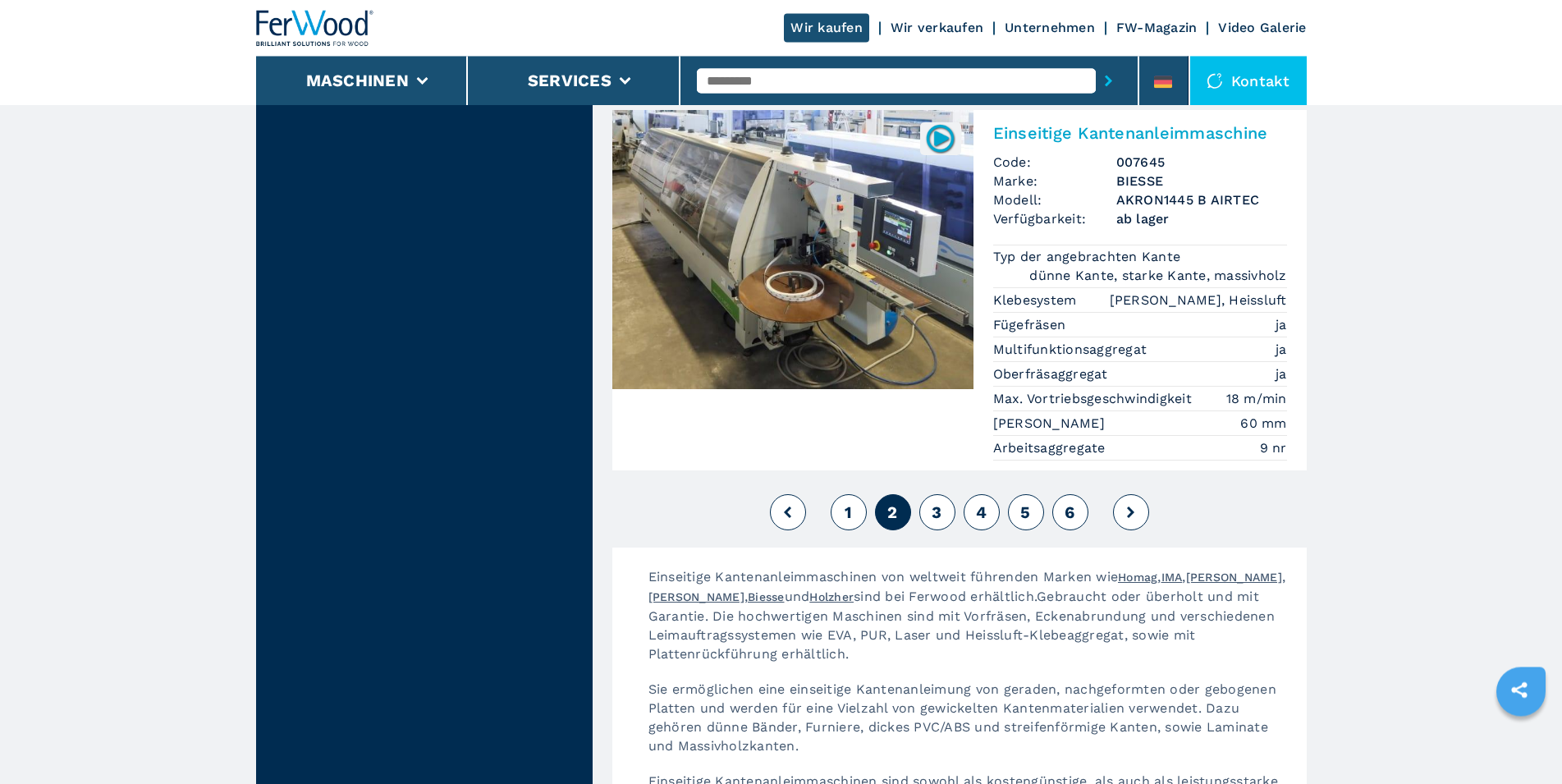
scroll to position [4186, 0]
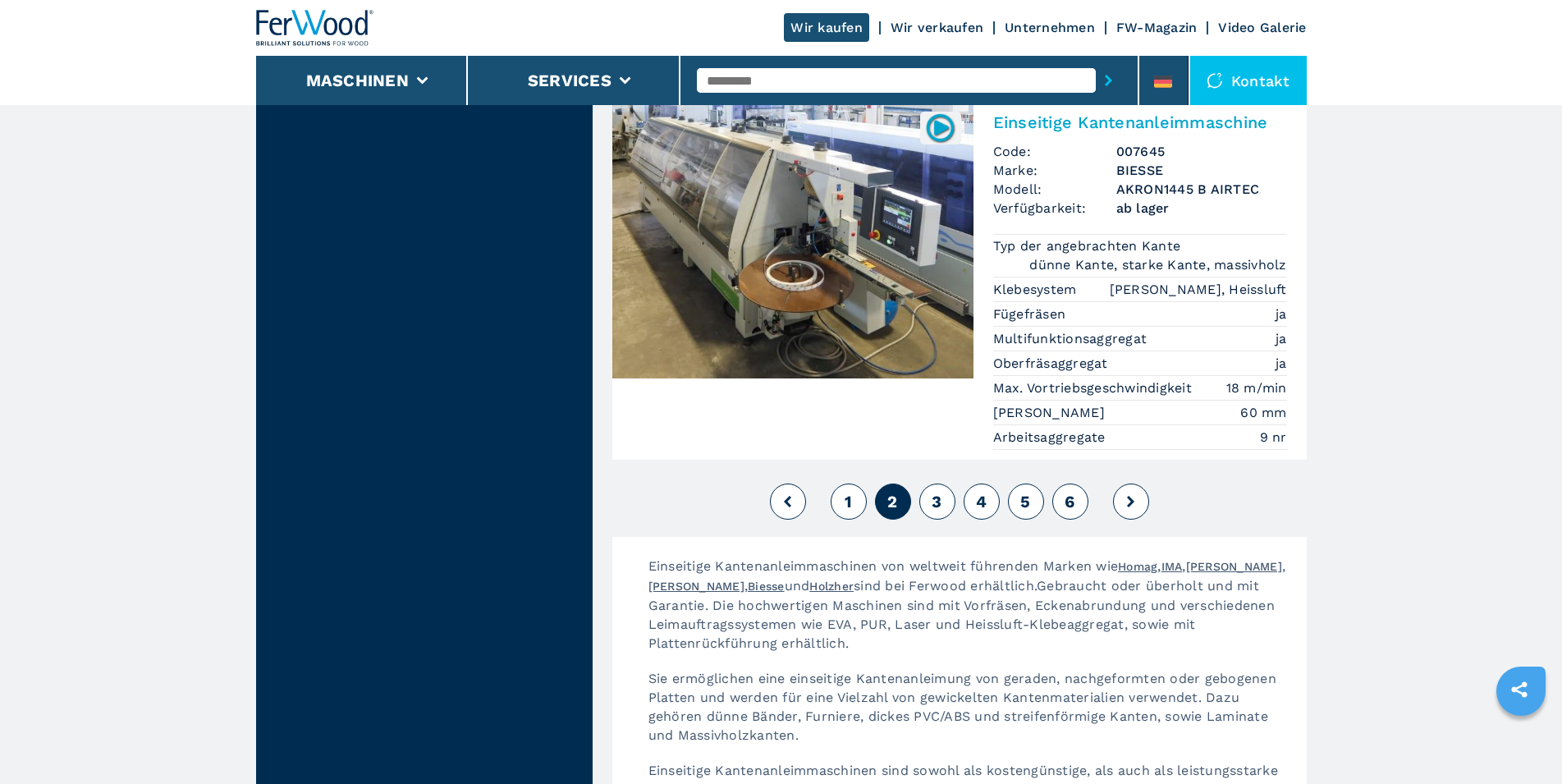
click at [929, 484] on button "3" at bounding box center [937, 502] width 36 height 36
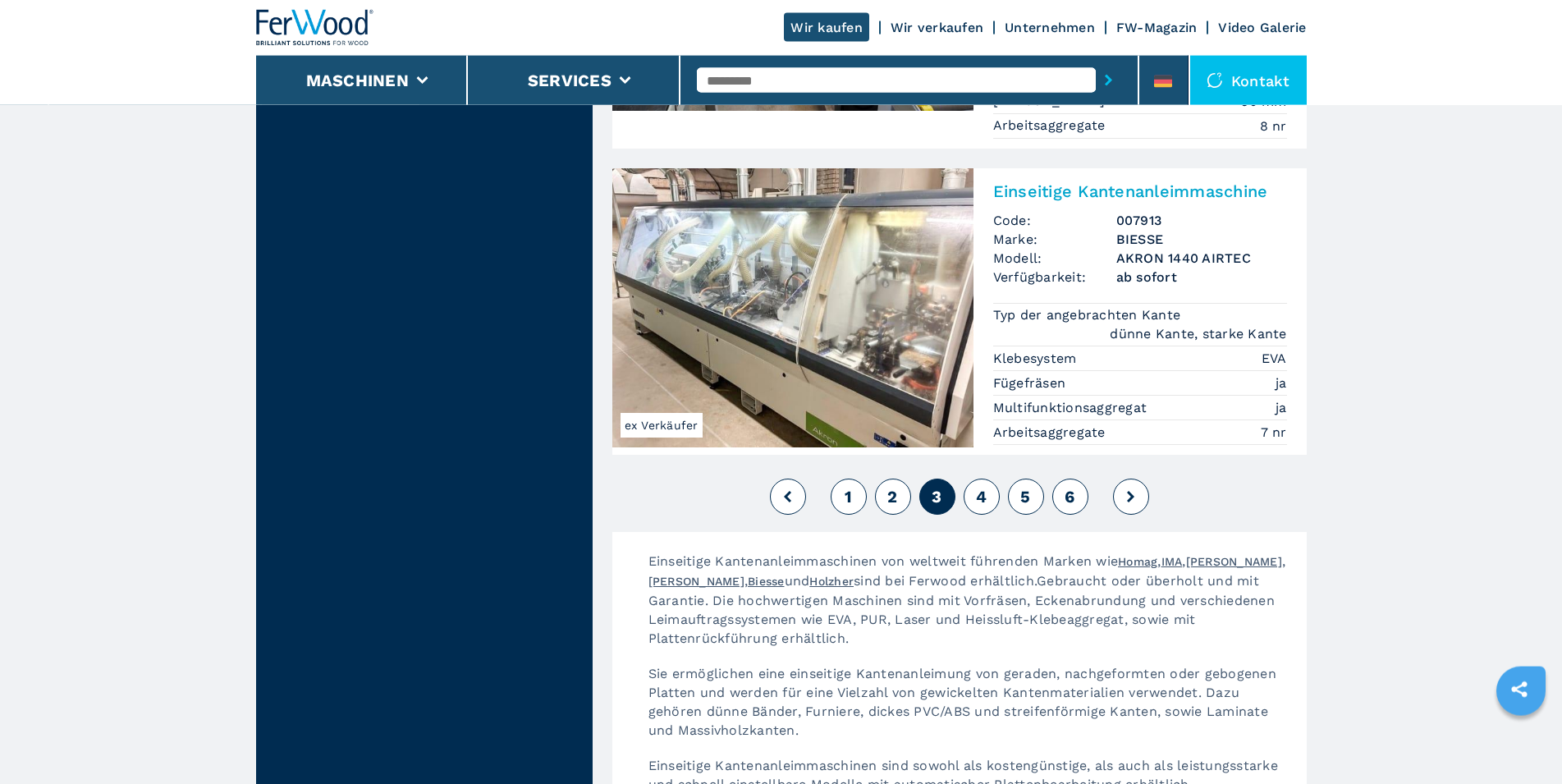
scroll to position [4200, 0]
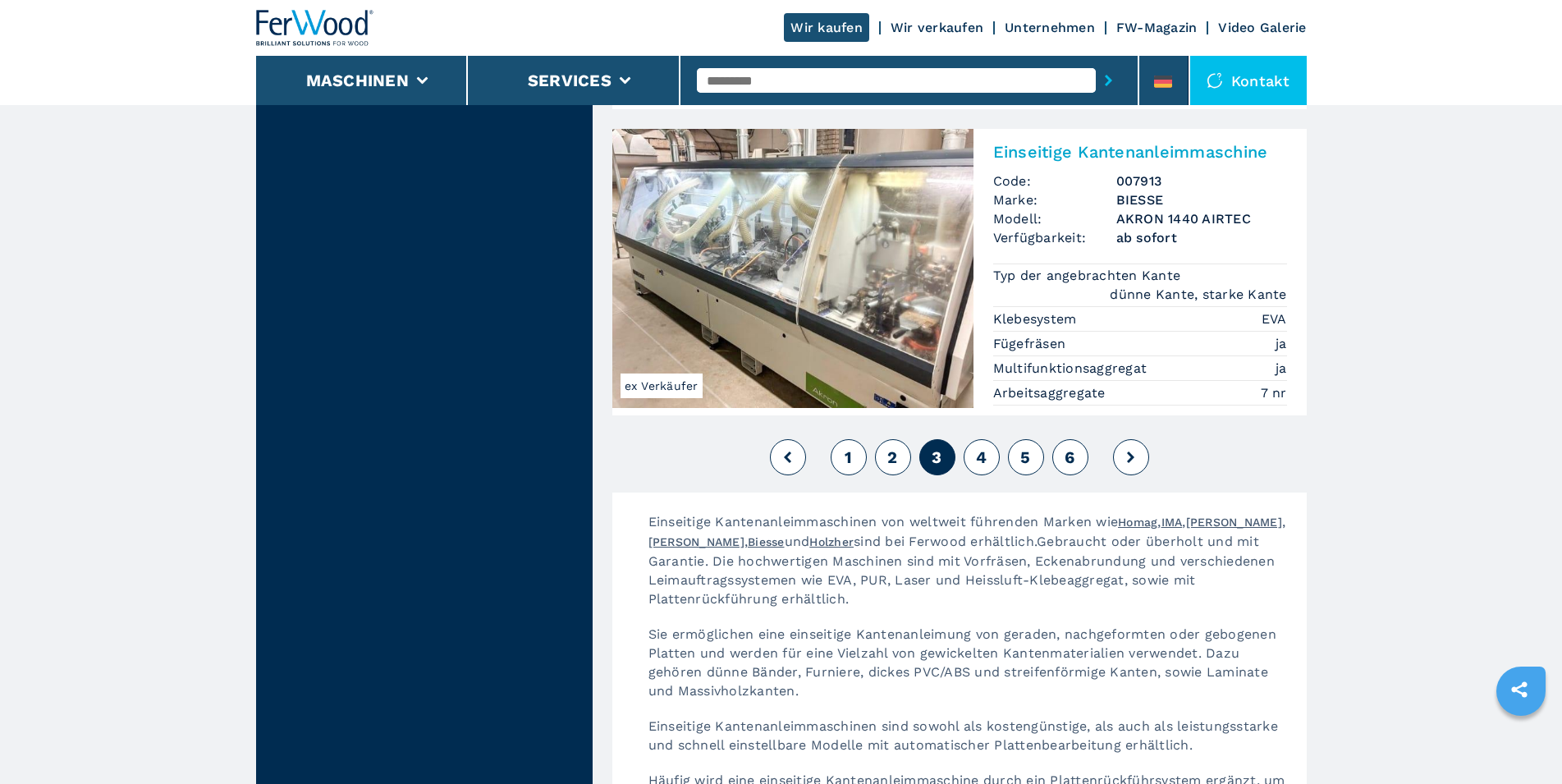
click at [979, 447] on span "4" at bounding box center [981, 457] width 11 height 20
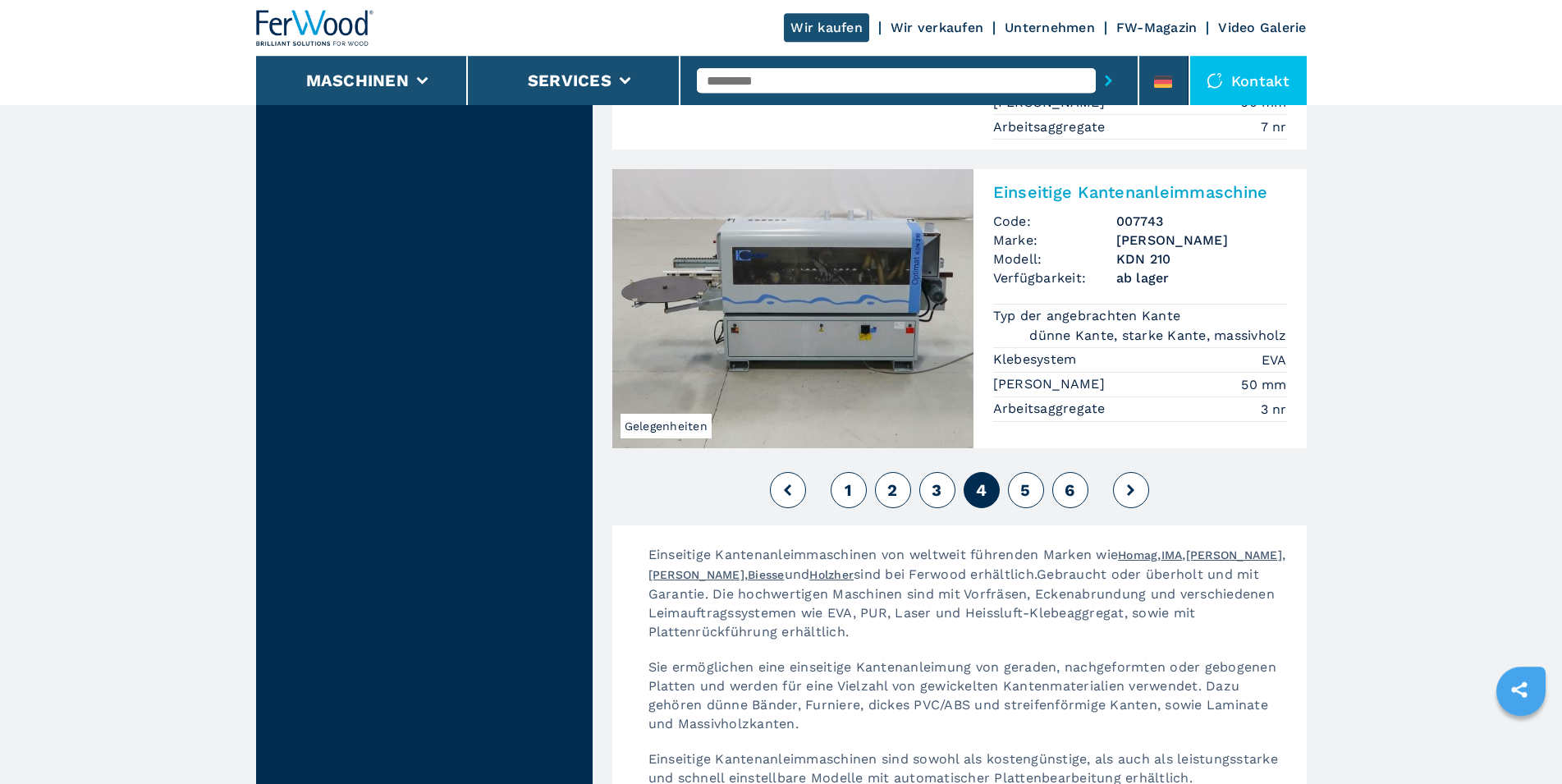
scroll to position [4270, 0]
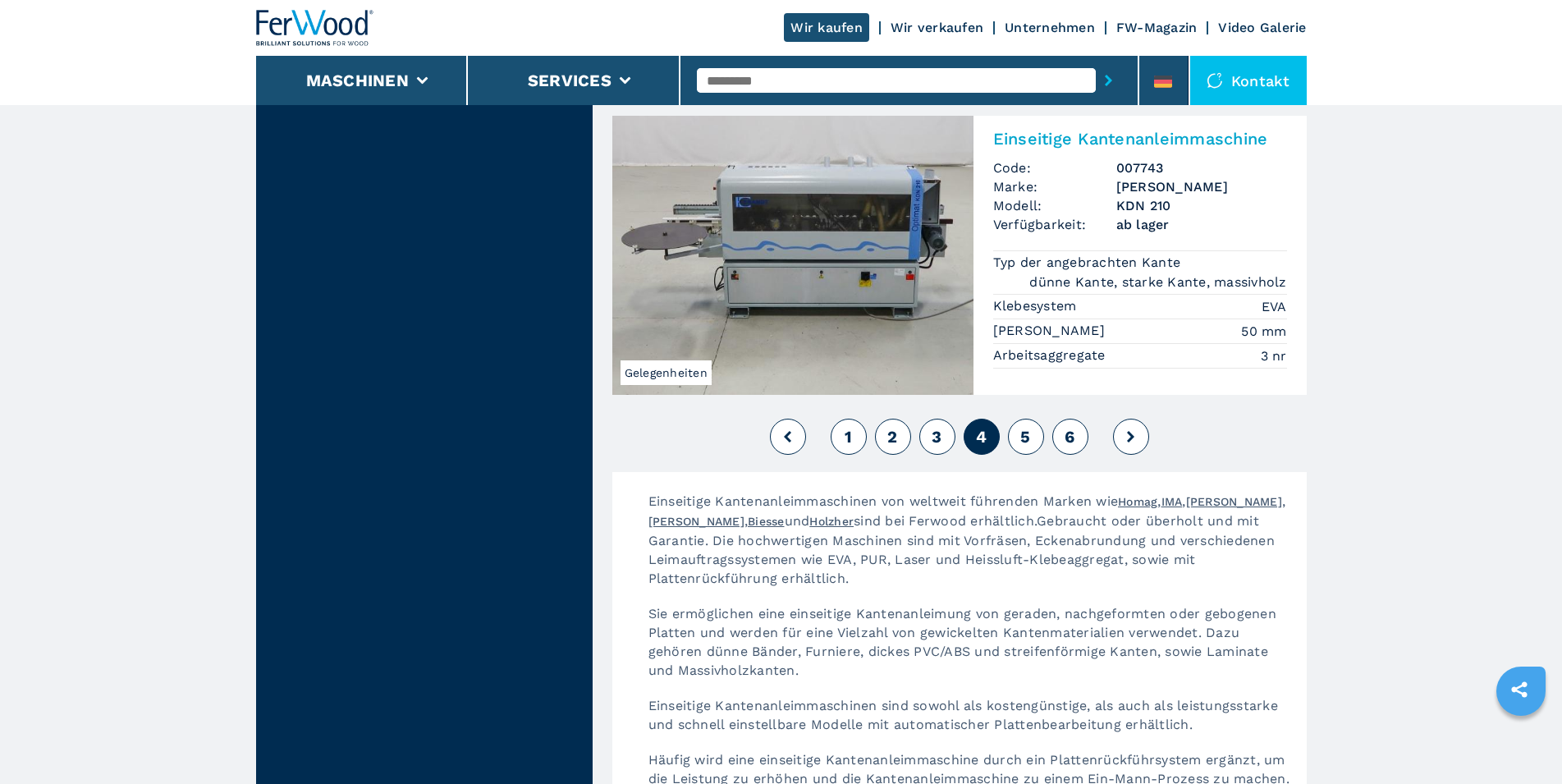
click at [1031, 418] on button "5" at bounding box center [1026, 436] width 36 height 36
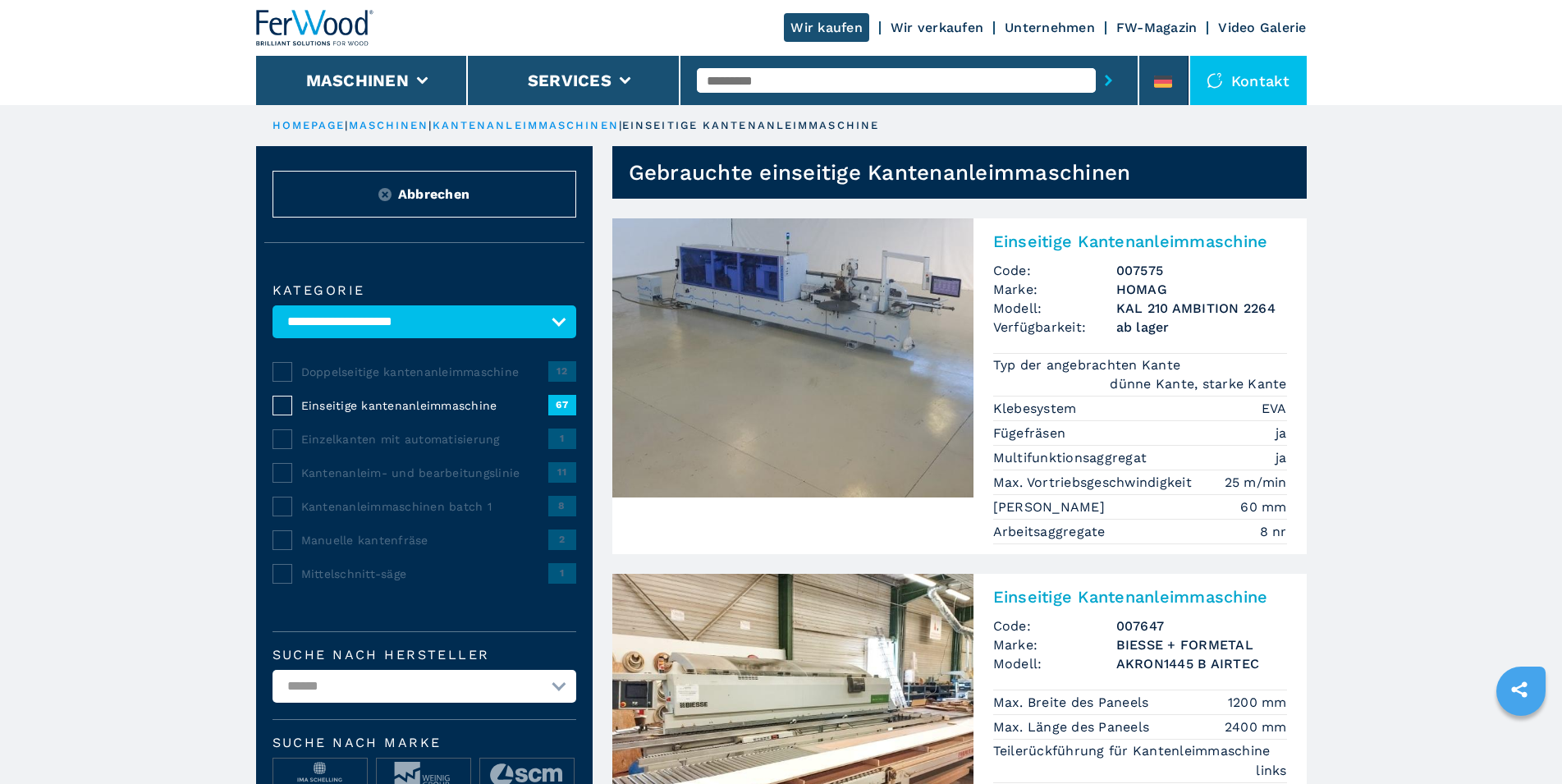
click at [418, 201] on span "Abbrechen" at bounding box center [434, 194] width 72 height 19
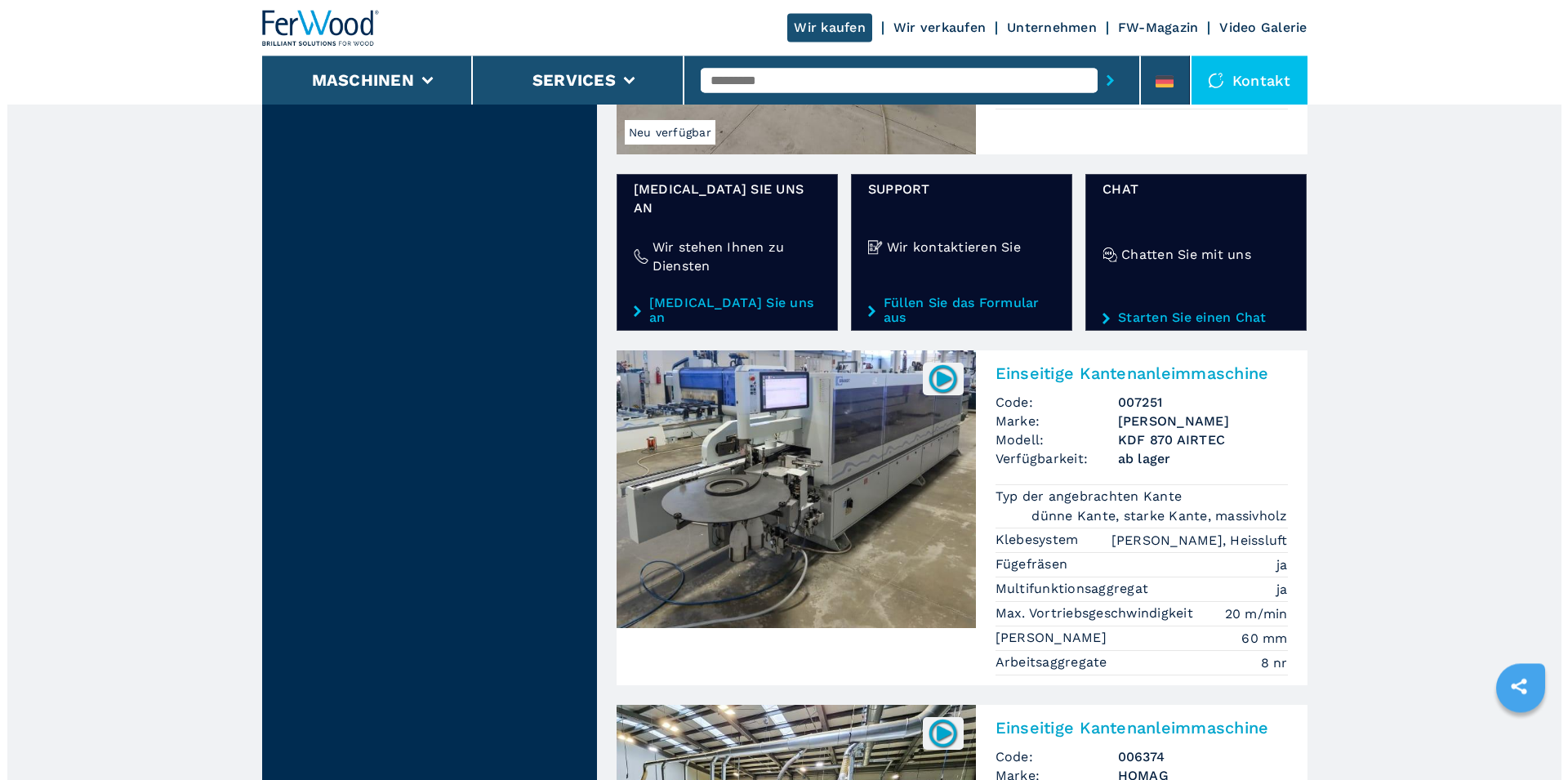
scroll to position [2582, 0]
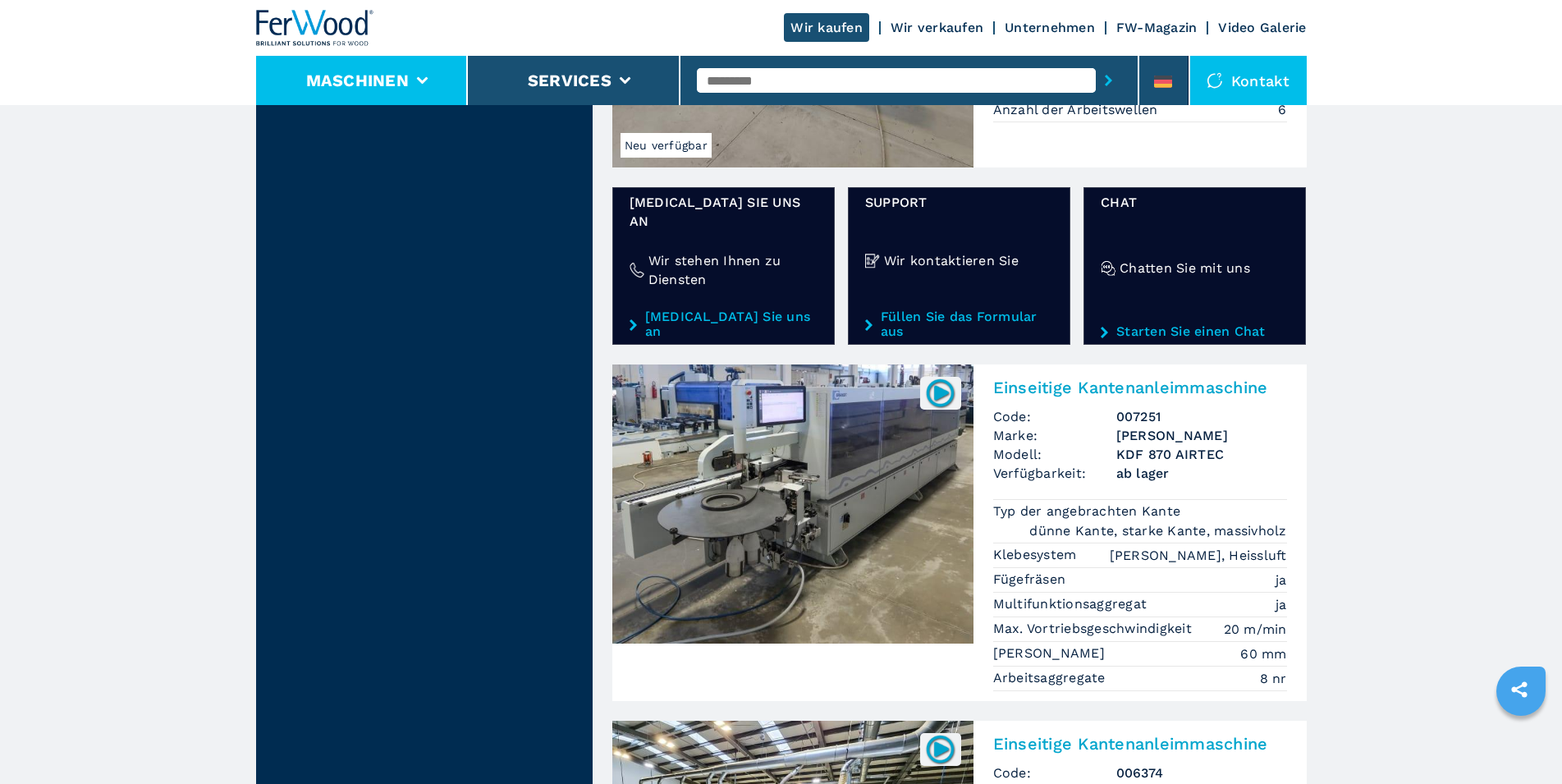
click at [357, 90] on button "Maschinen" at bounding box center [358, 81] width 103 height 20
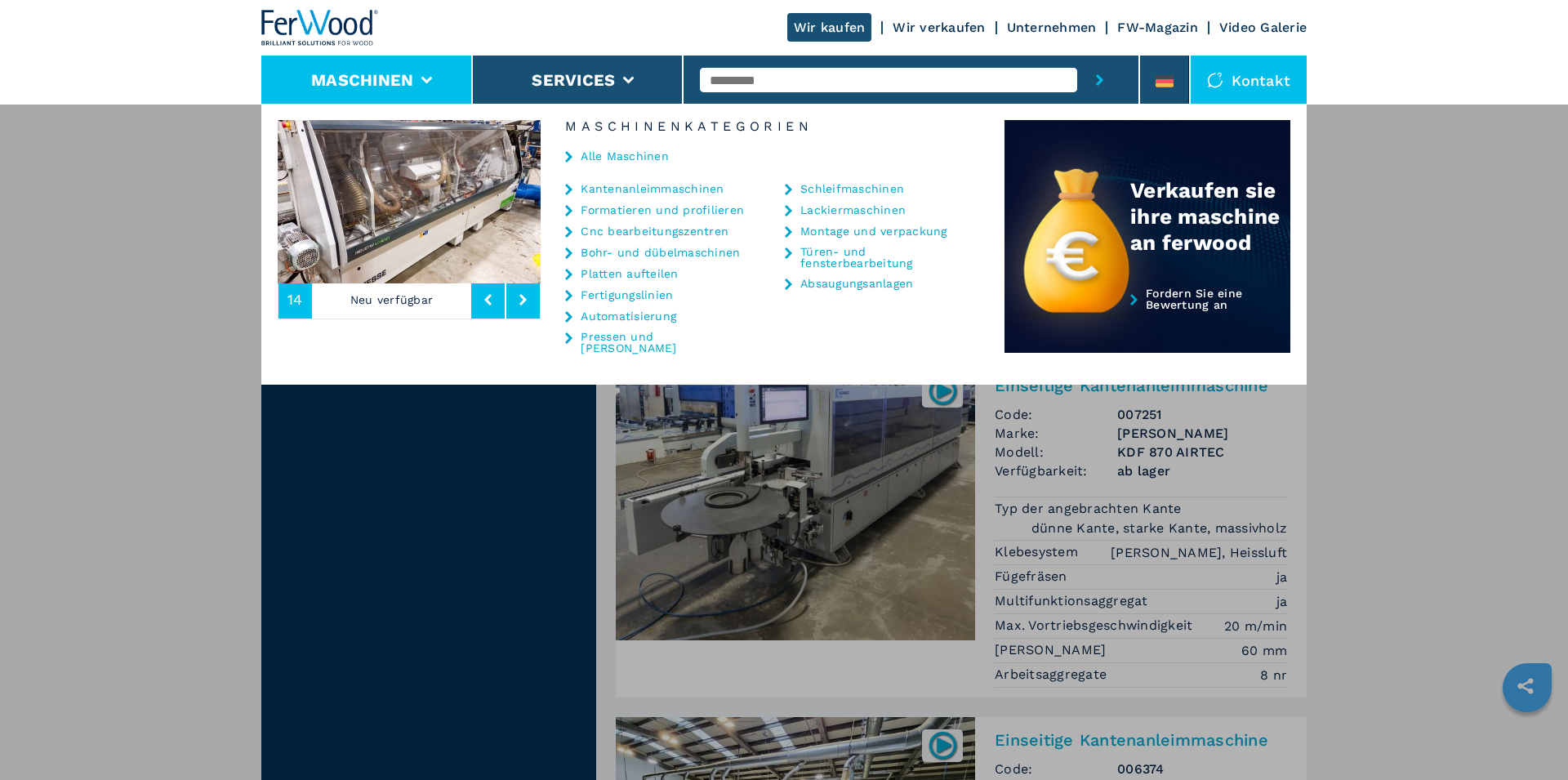
click at [484, 305] on button at bounding box center [488, 300] width 34 height 37
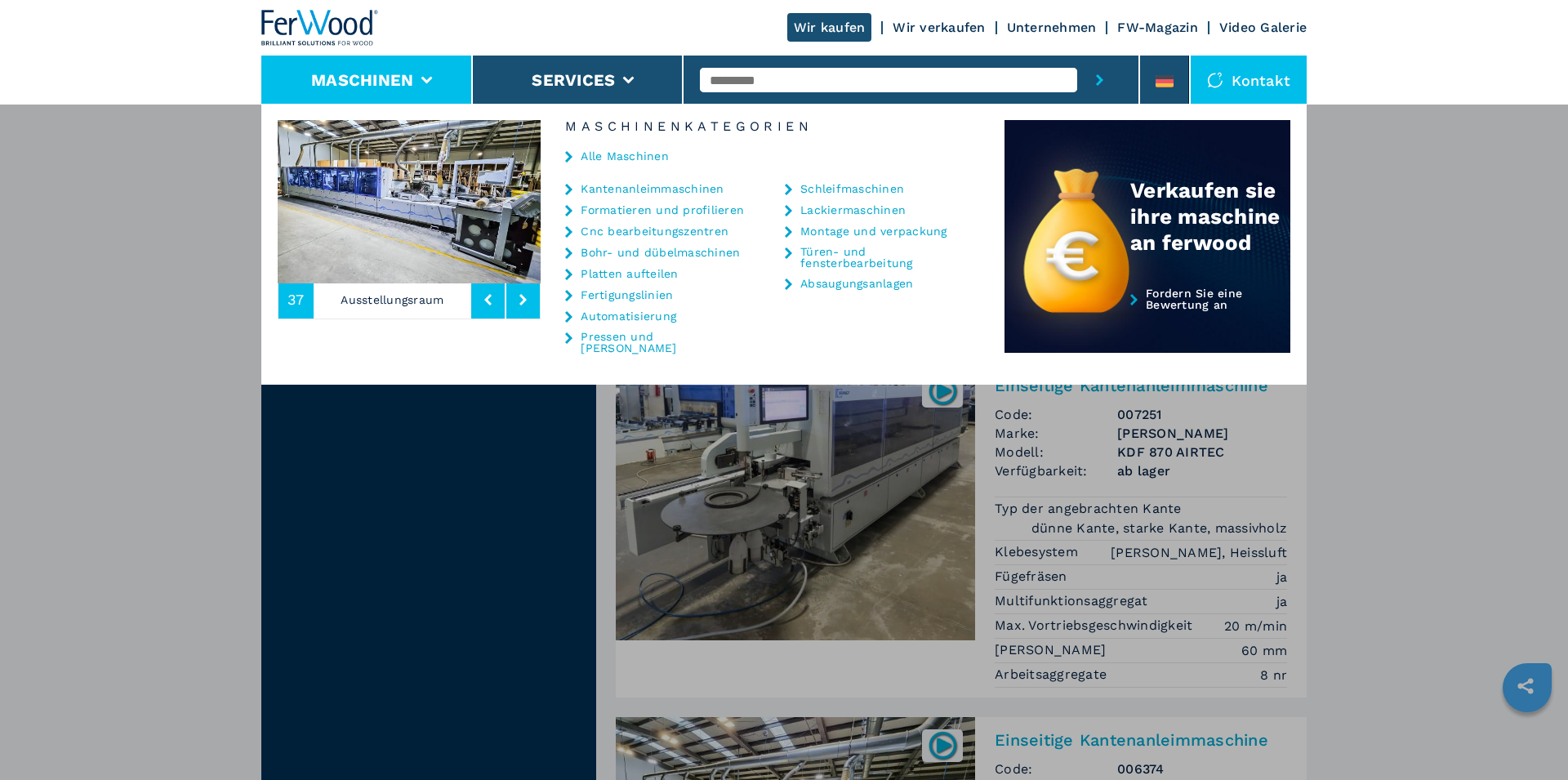
click at [484, 305] on button at bounding box center [488, 300] width 34 height 37
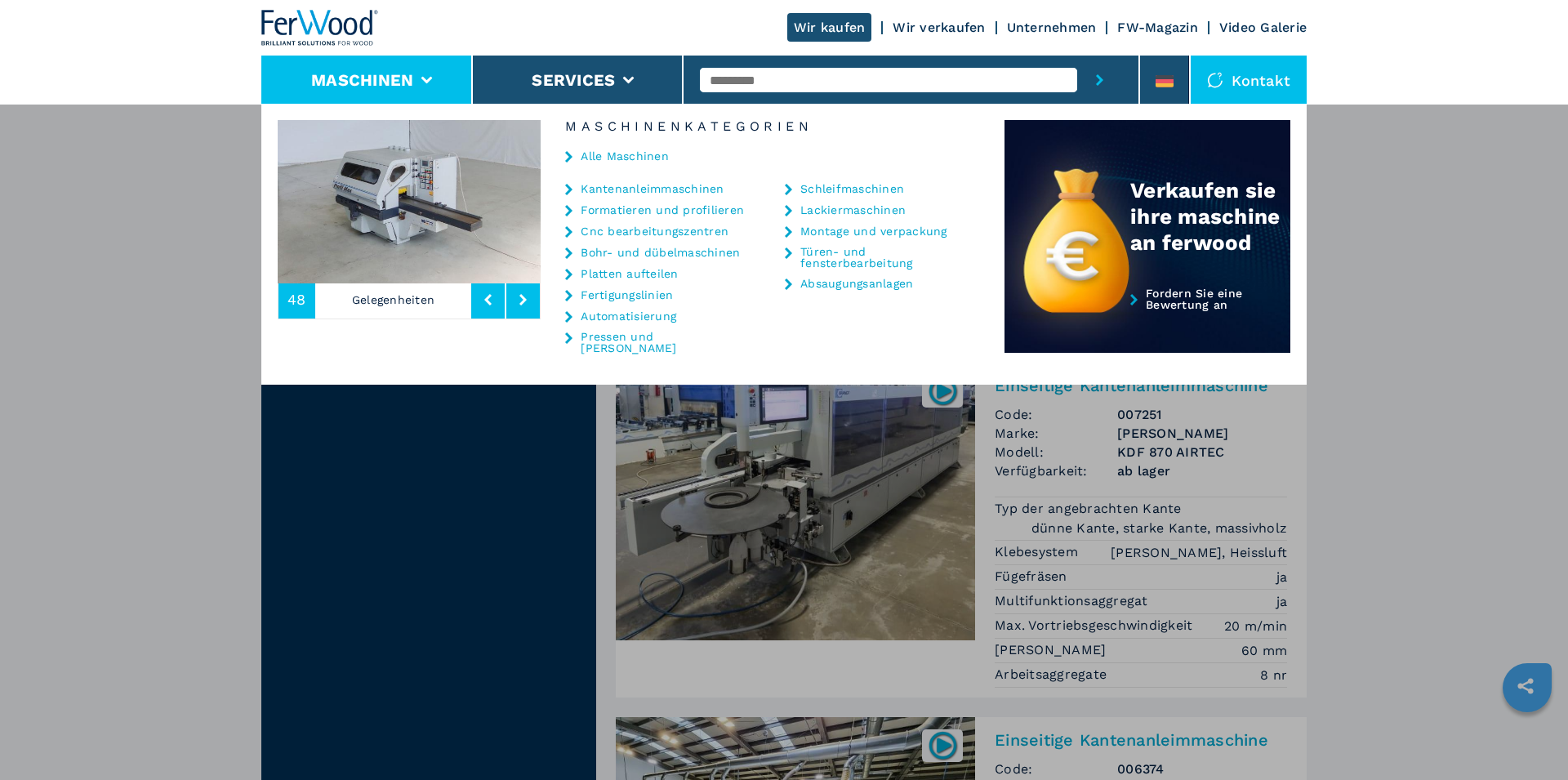
click at [842, 192] on link "Schleifmaschinen" at bounding box center [852, 188] width 103 height 12
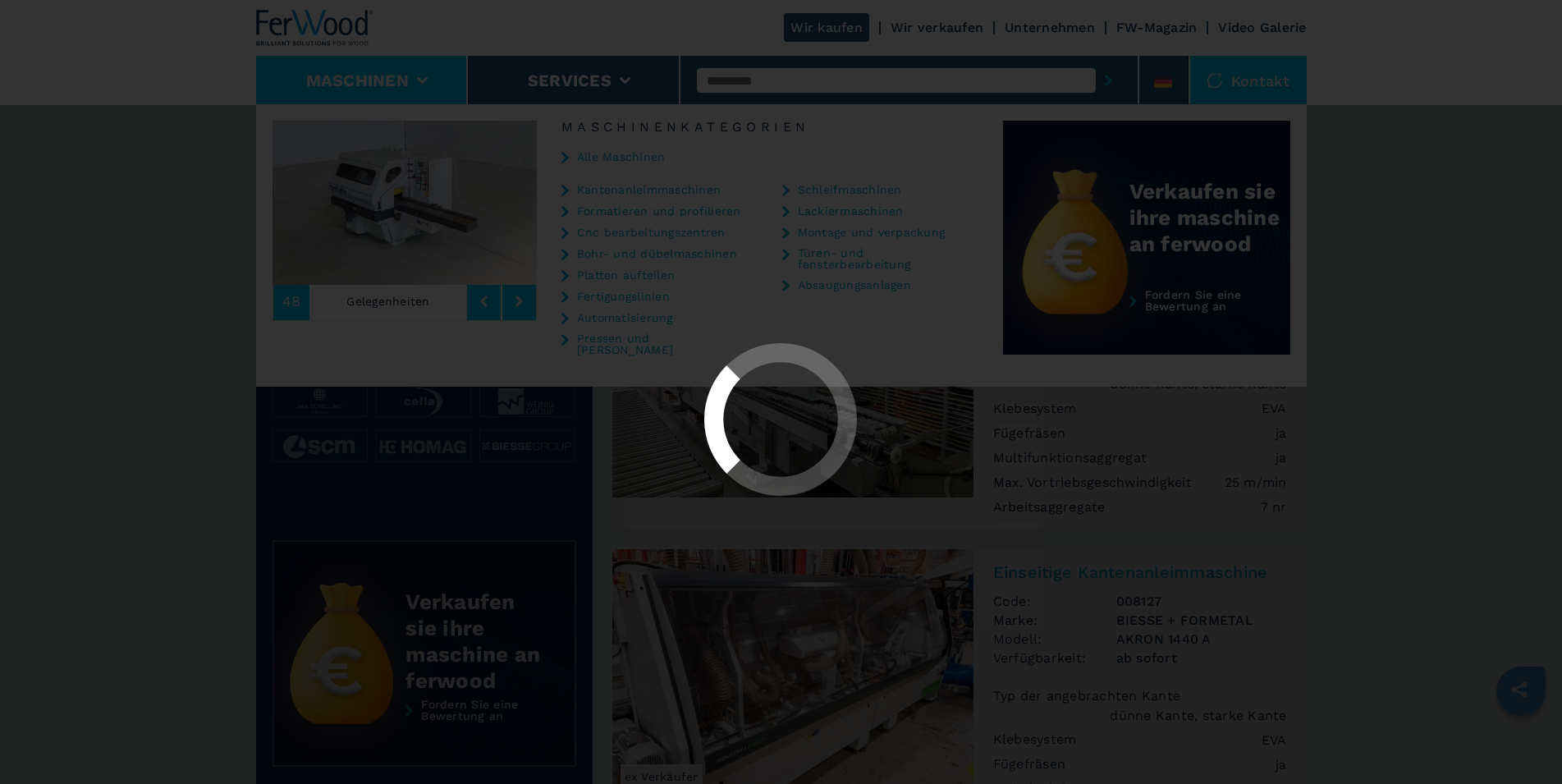
select select "**********"
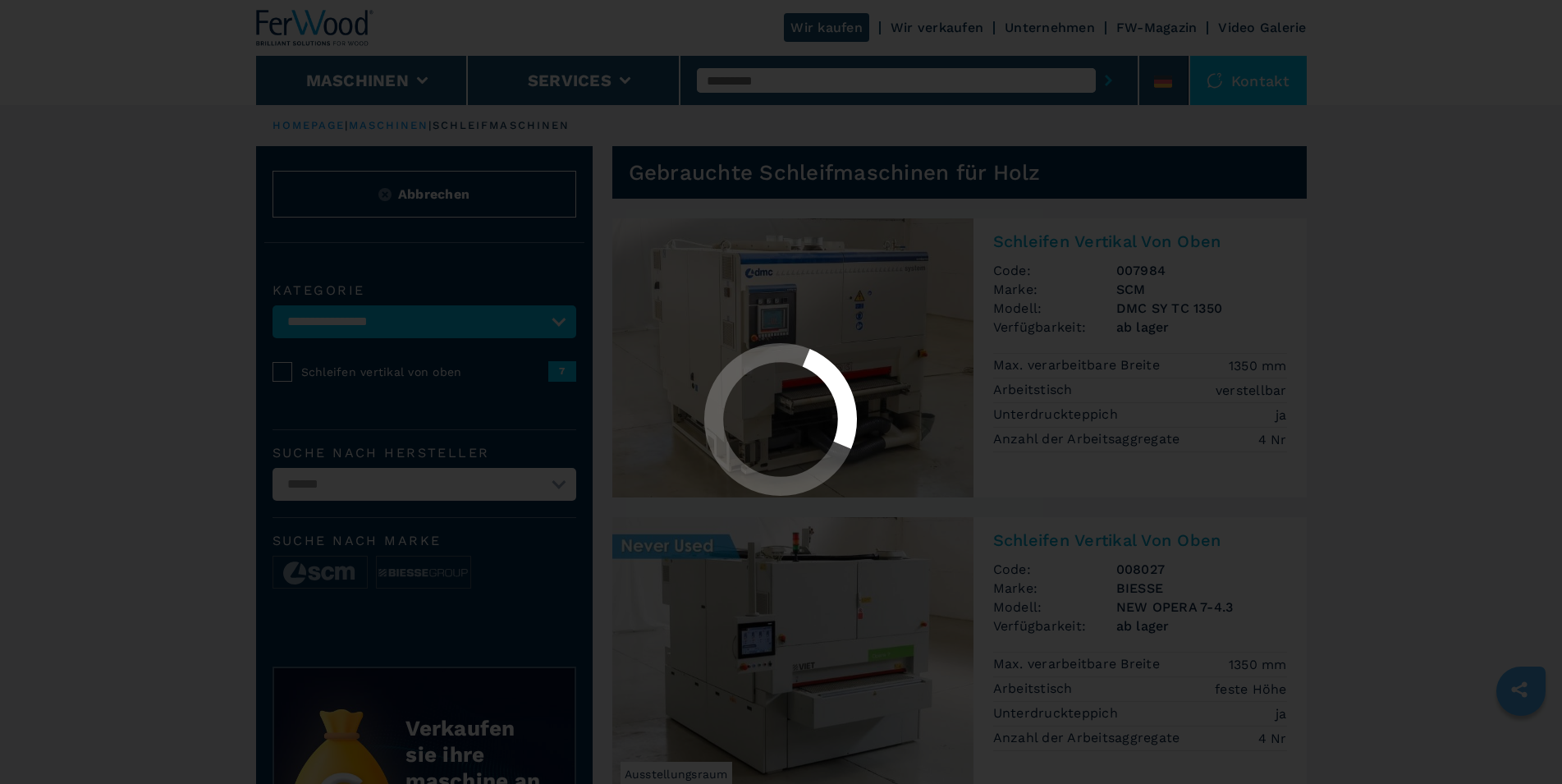
select select "**********"
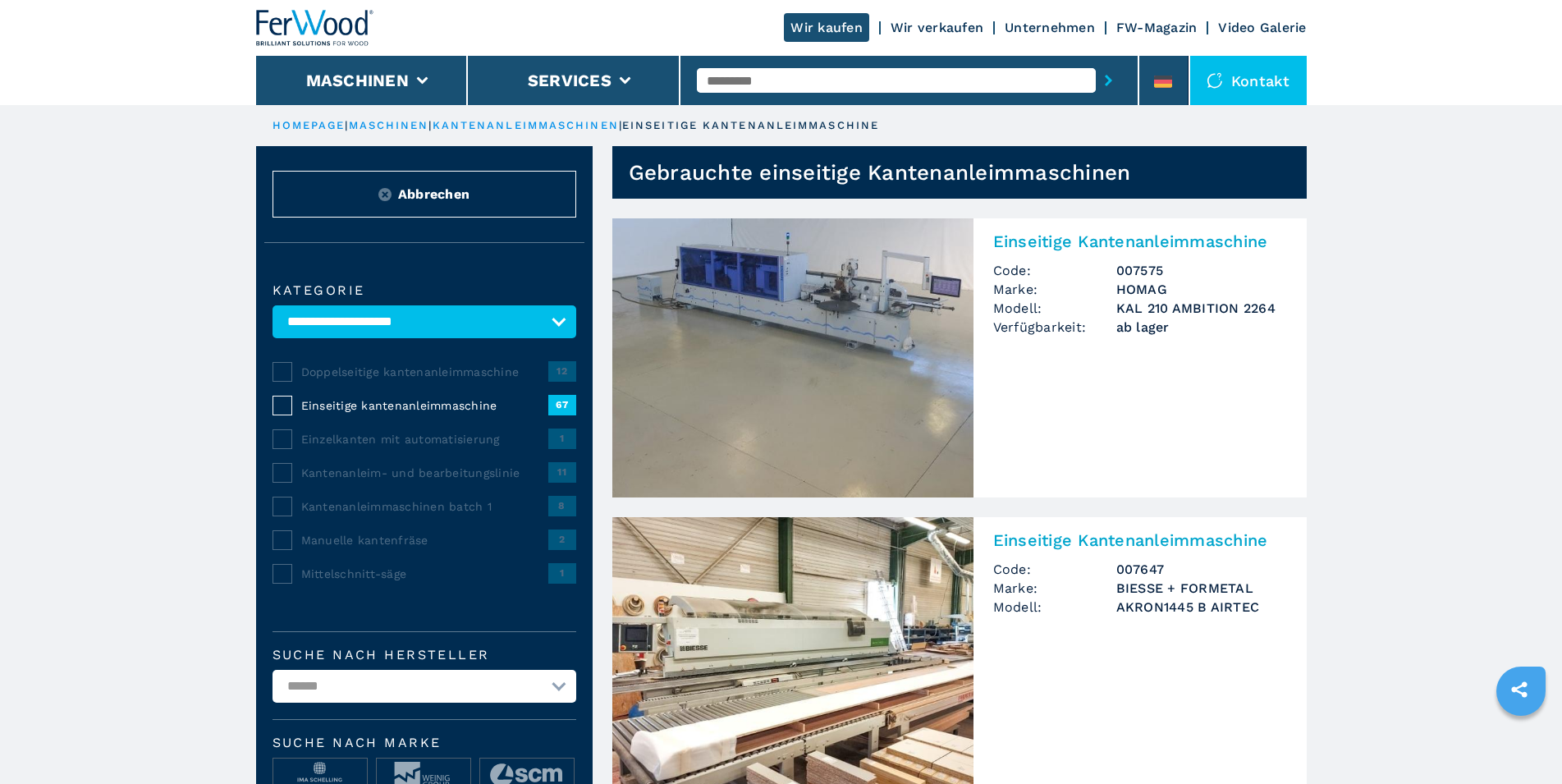
click at [367, 93] on li "Maschinen" at bounding box center [362, 80] width 212 height 49
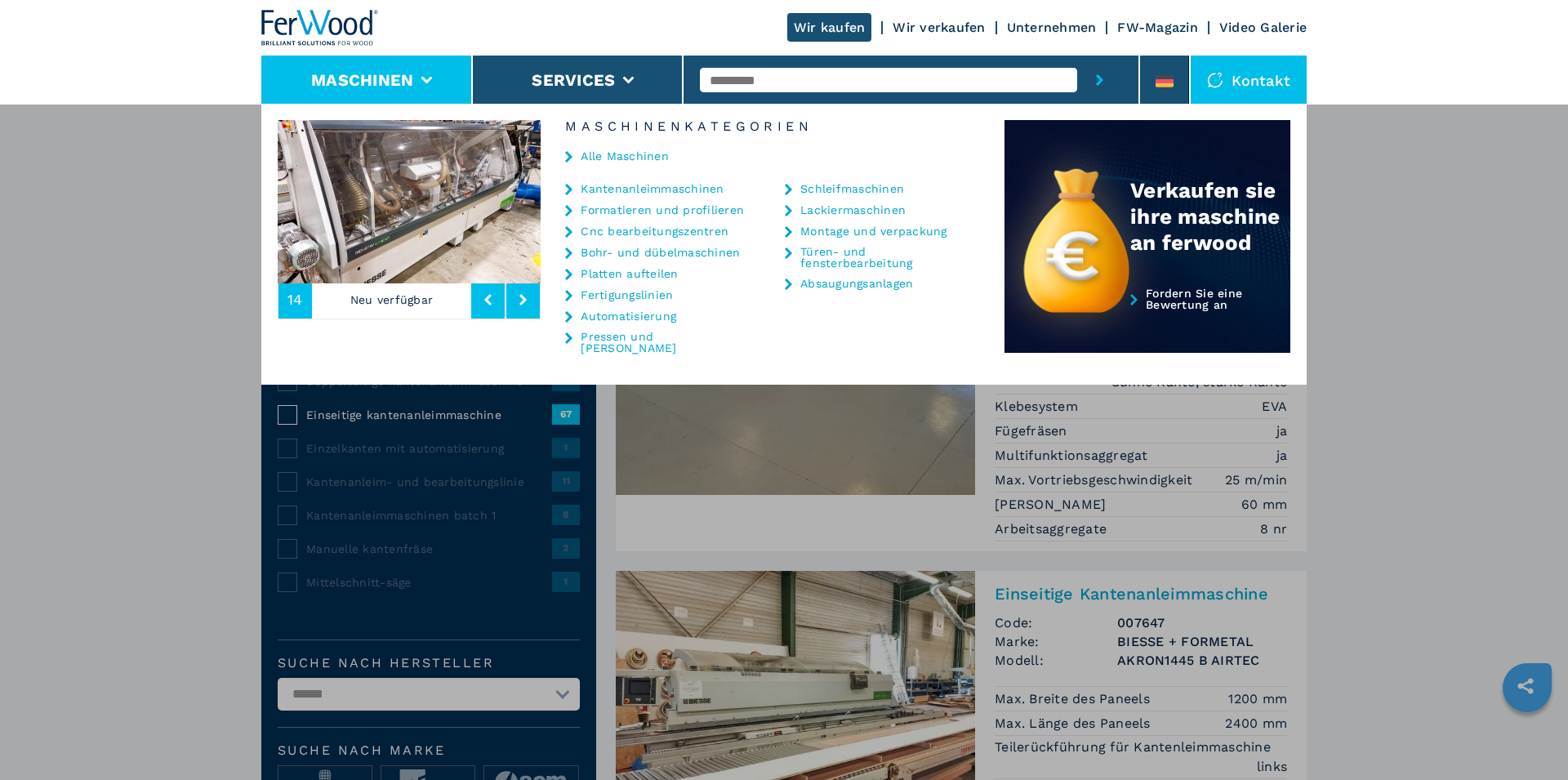
click at [636, 317] on link "Automatisierung" at bounding box center [628, 316] width 95 height 12
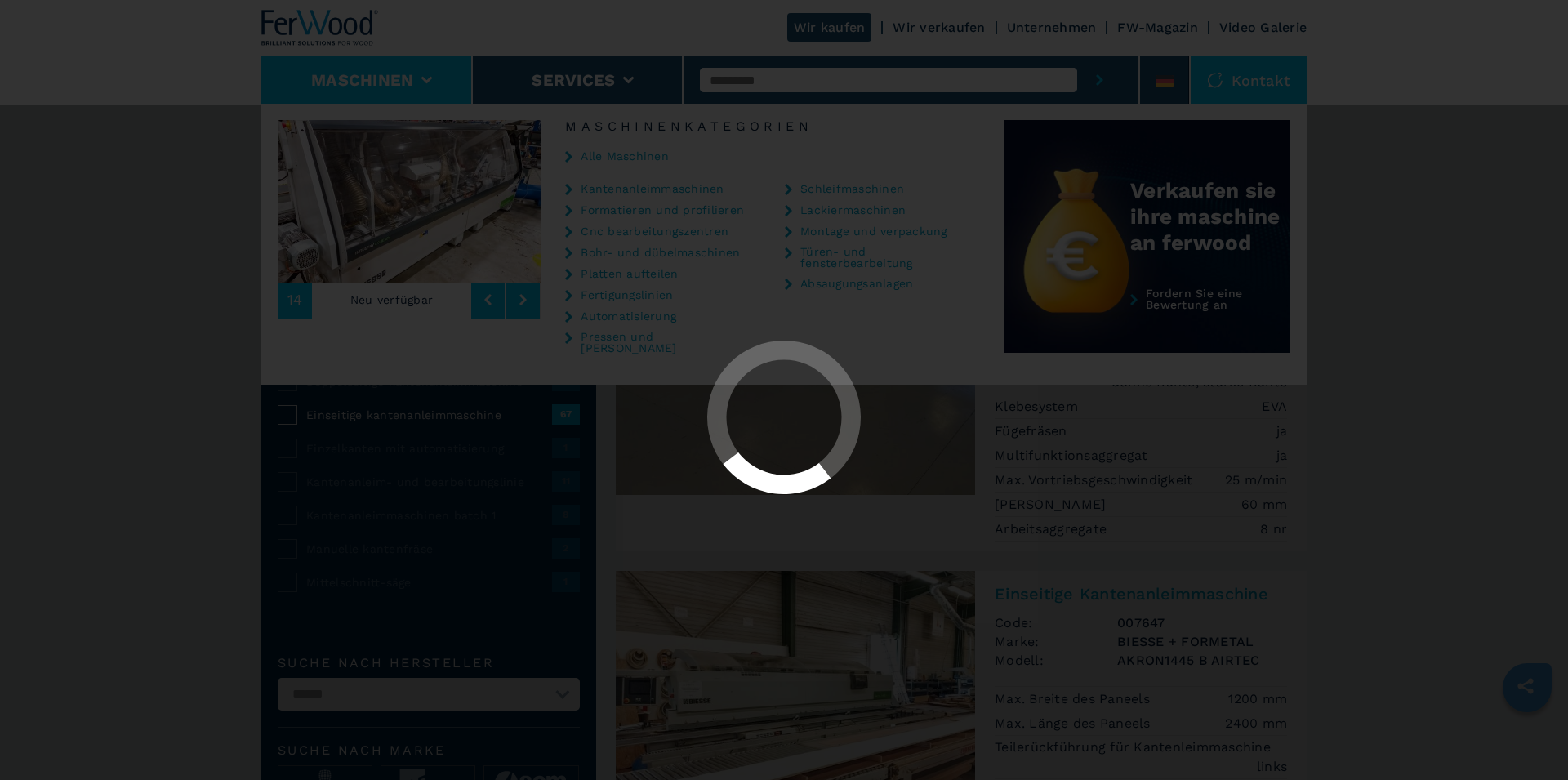
select select "**********"
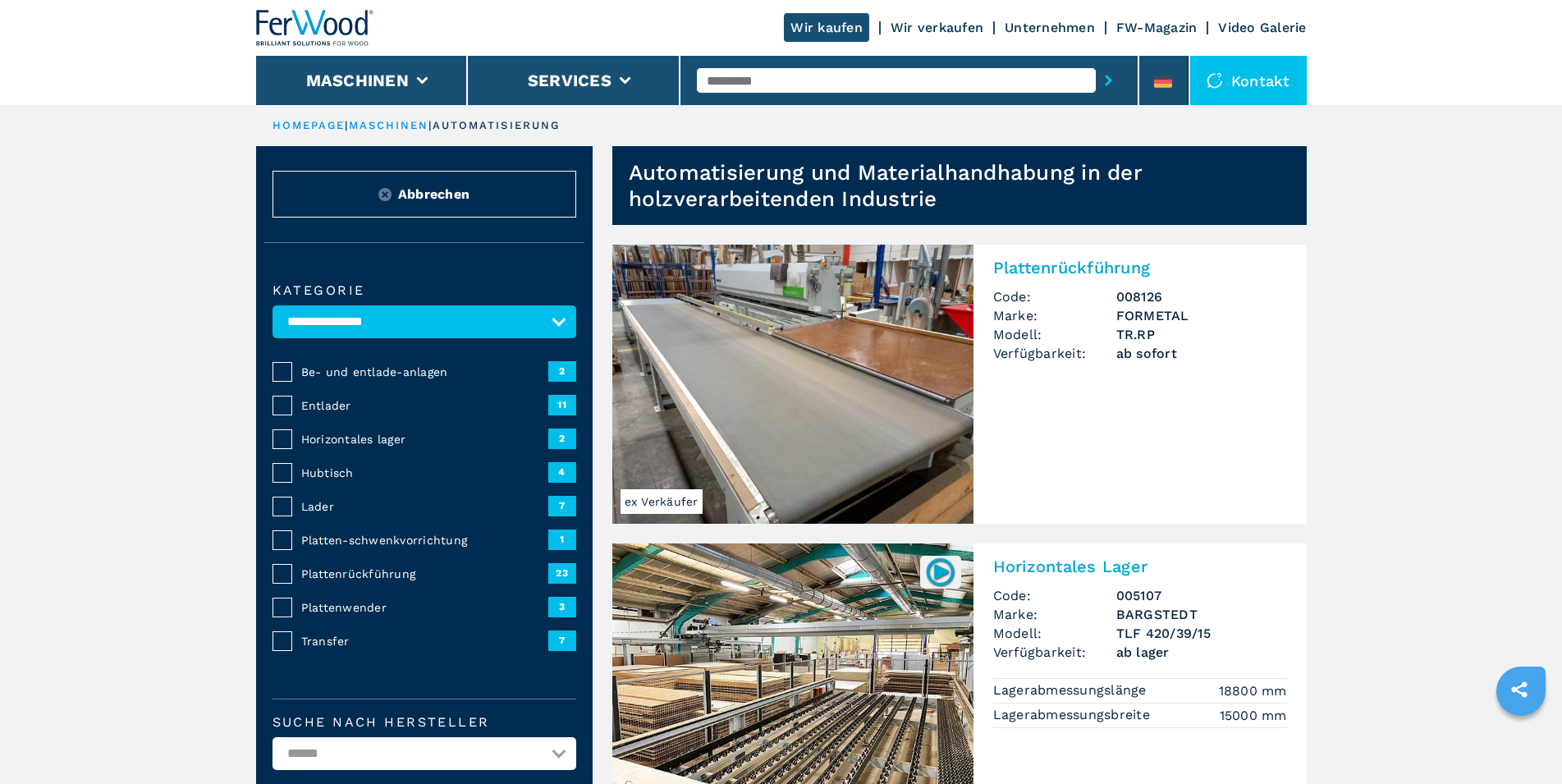
click at [1059, 29] on link "Unternehmen" at bounding box center [1049, 27] width 91 height 15
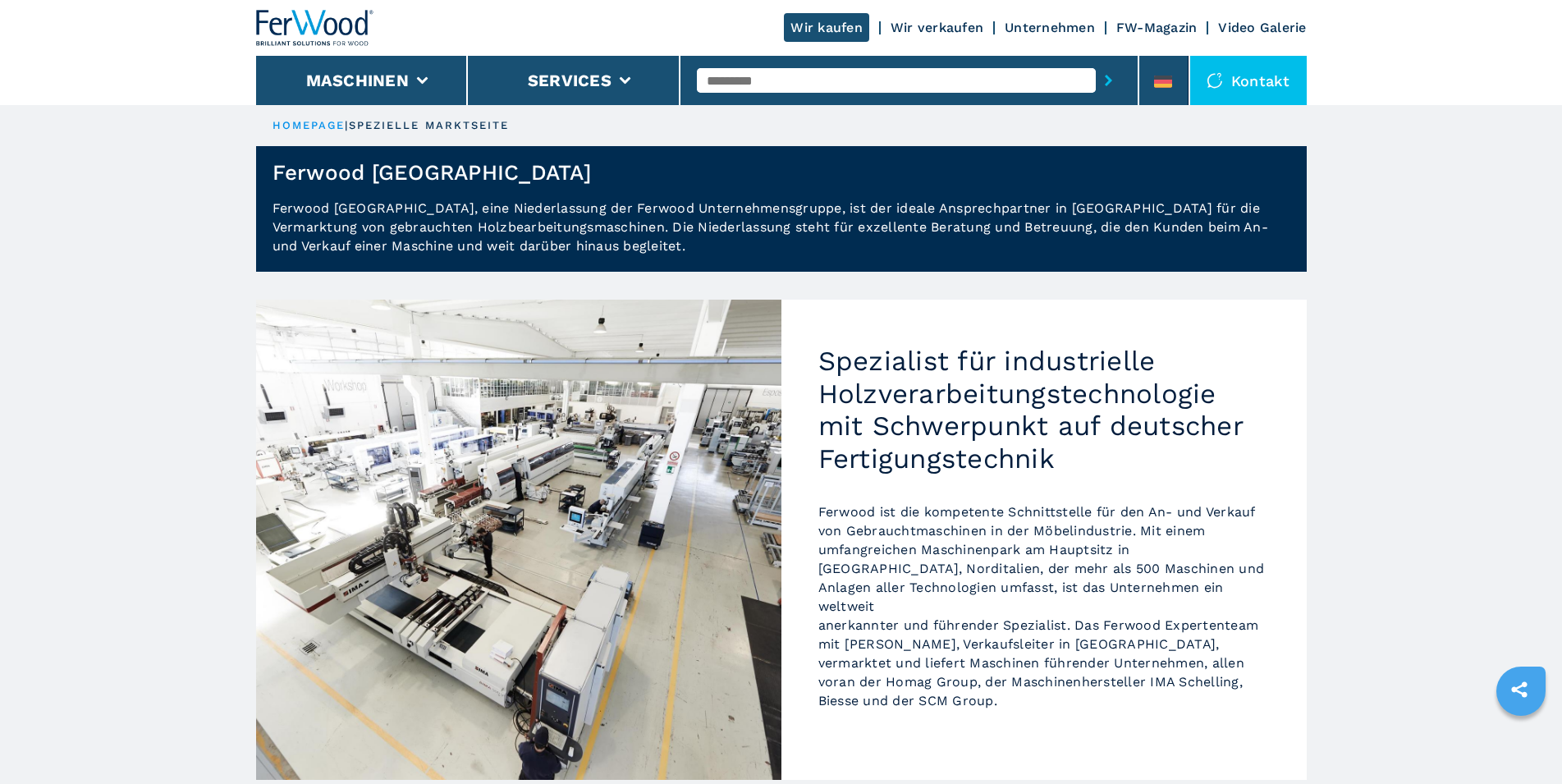
click at [939, 28] on link "Wir verkaufen" at bounding box center [937, 27] width 93 height 15
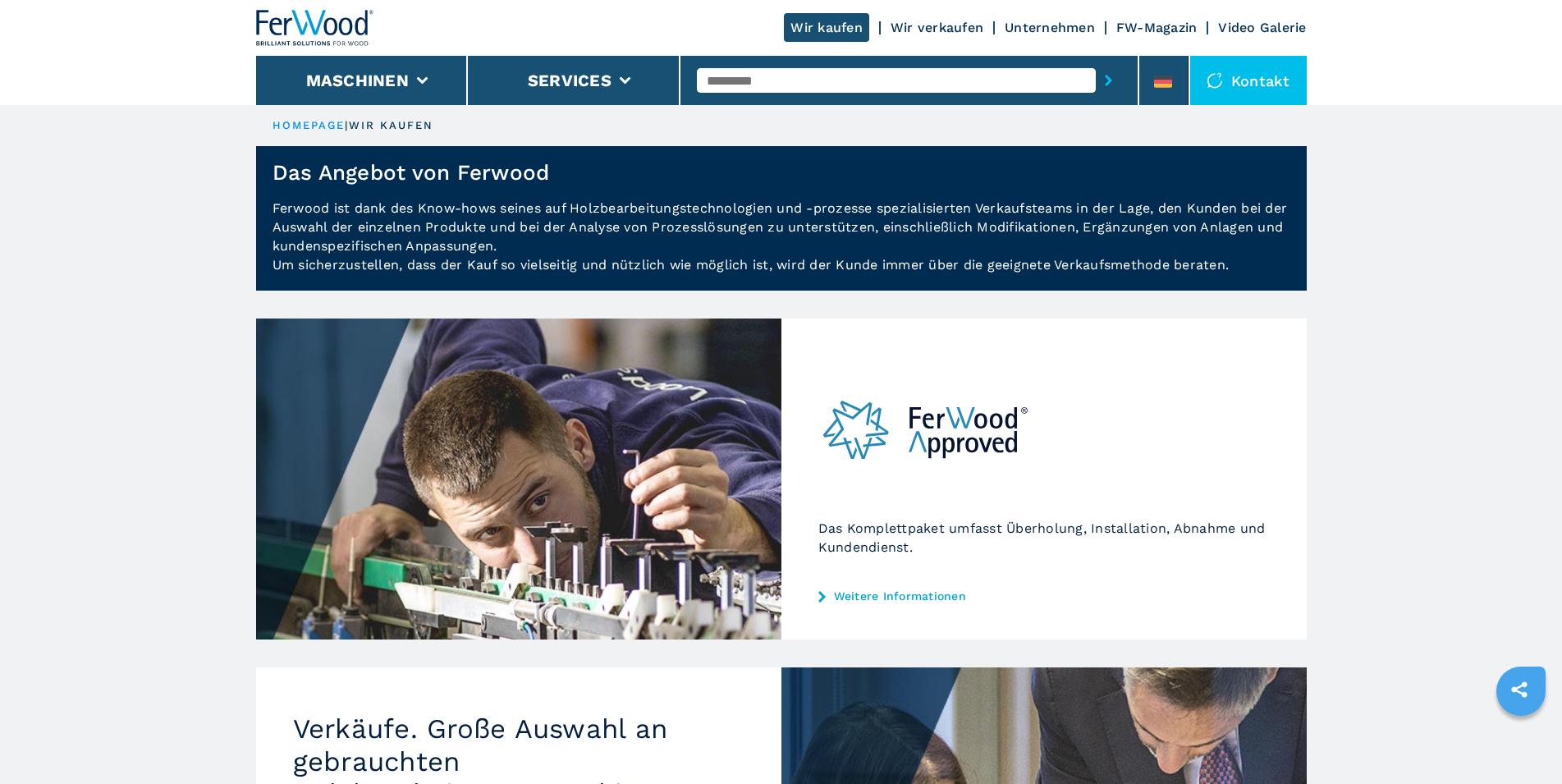
click at [937, 31] on link "Wir verkaufen" at bounding box center [937, 27] width 93 height 15
click at [1254, 33] on link "Video Galerie" at bounding box center [1263, 27] width 88 height 15
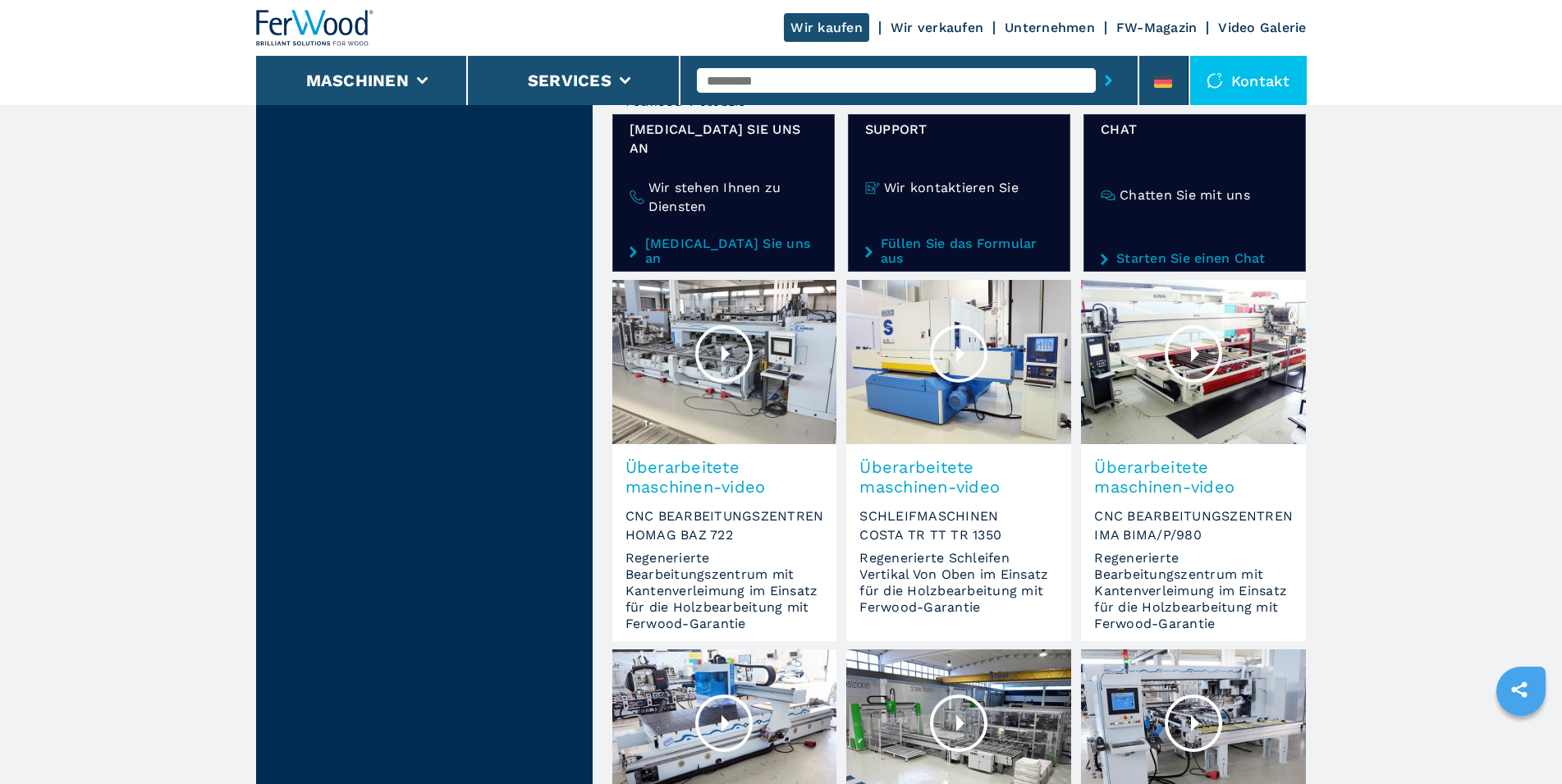
scroll to position [837, 0]
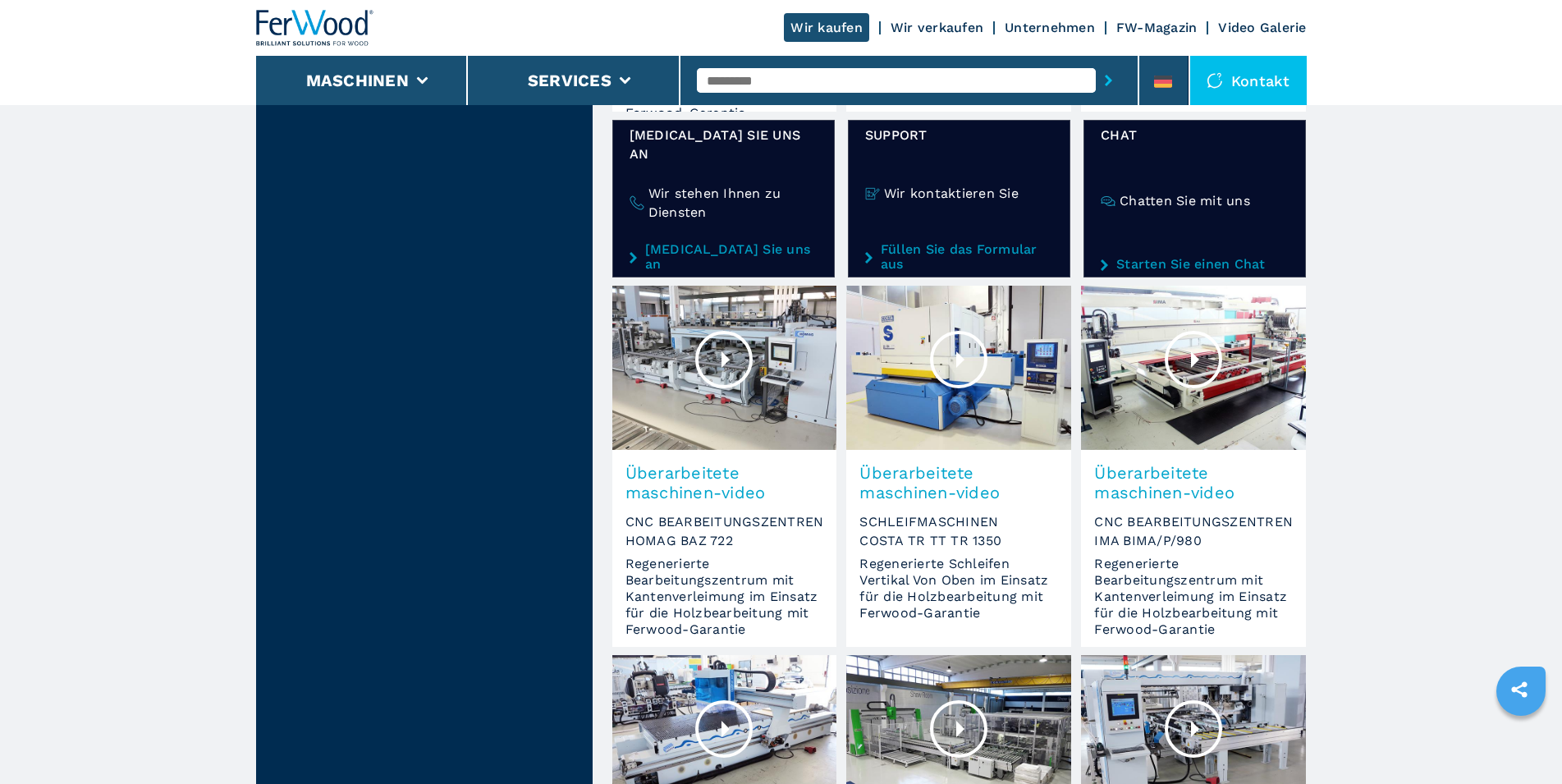
click at [1193, 331] on div at bounding box center [1194, 359] width 57 height 57
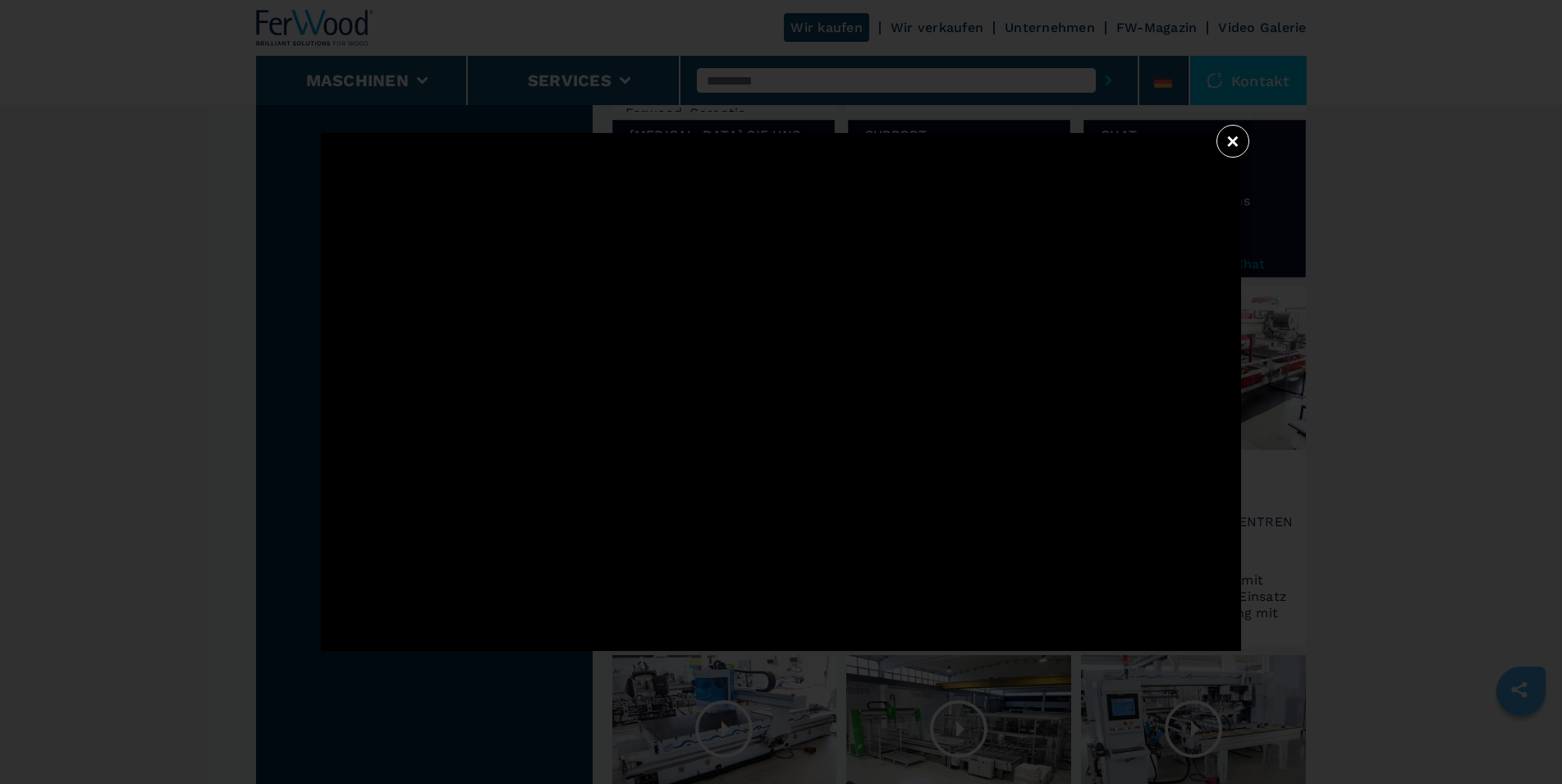
click at [1229, 141] on button "×" at bounding box center [1233, 141] width 33 height 33
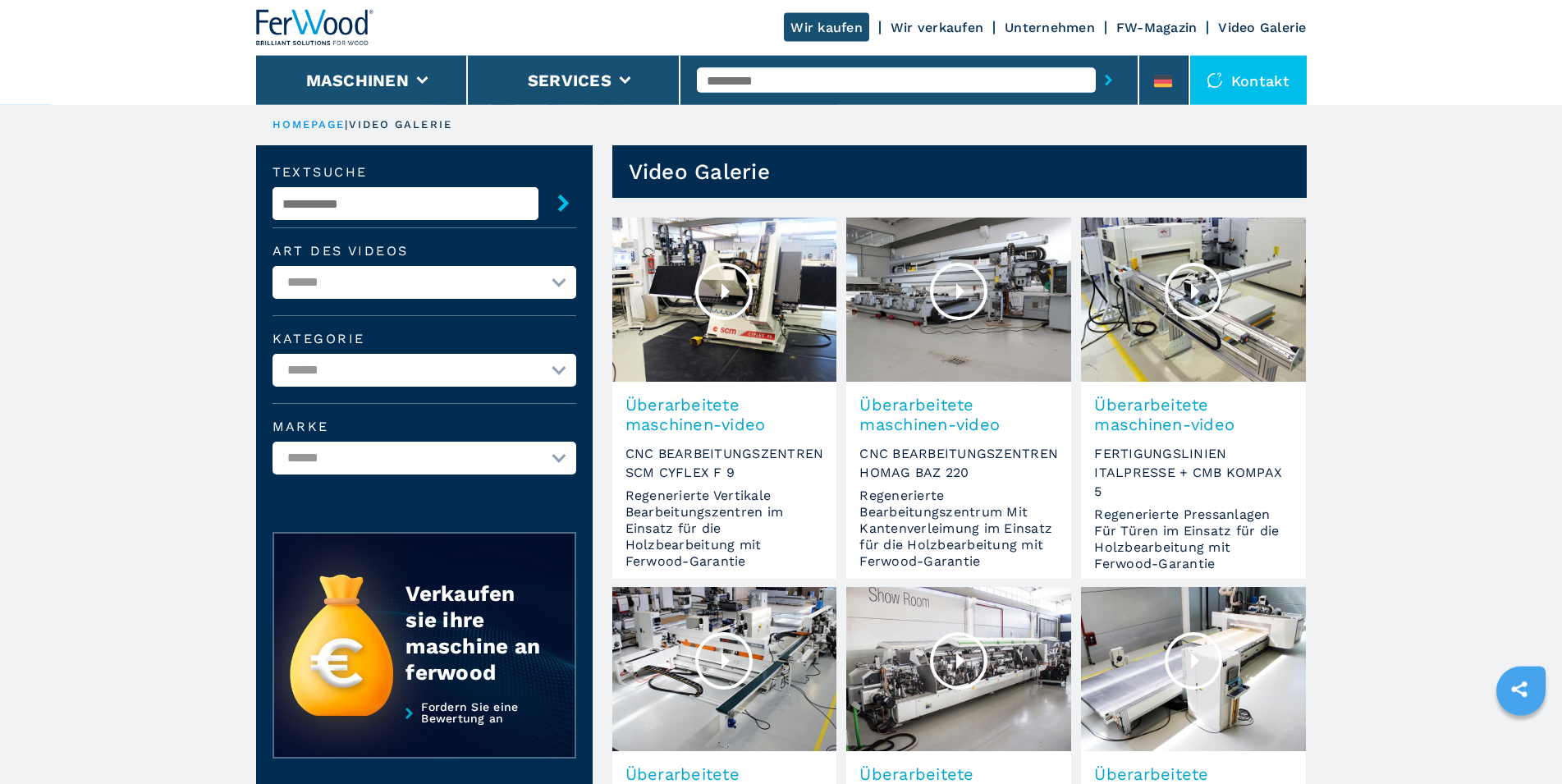
scroll to position [0, 0]
